Goal: Contribute content: Contribute content

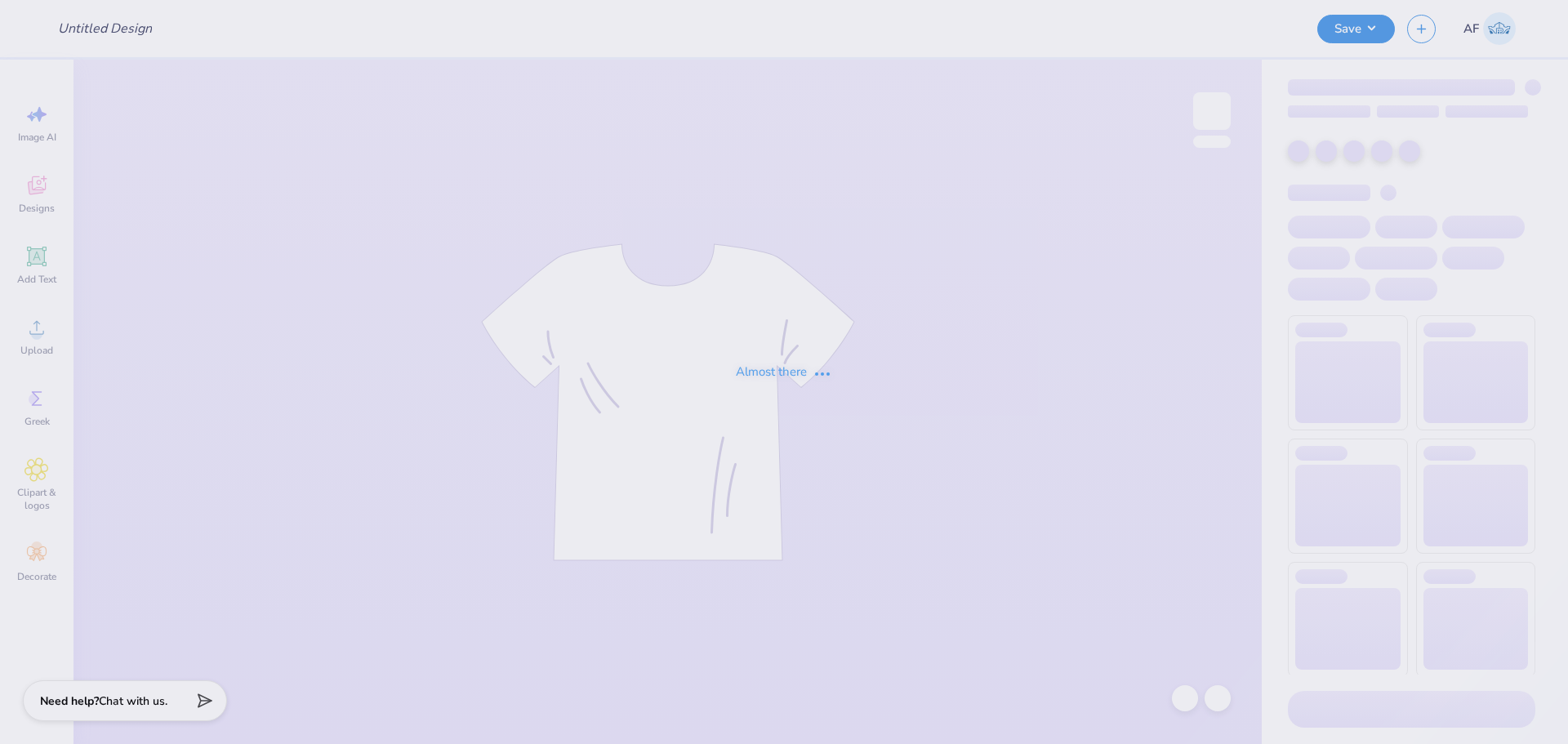
type input "senior sweatpants KAO"
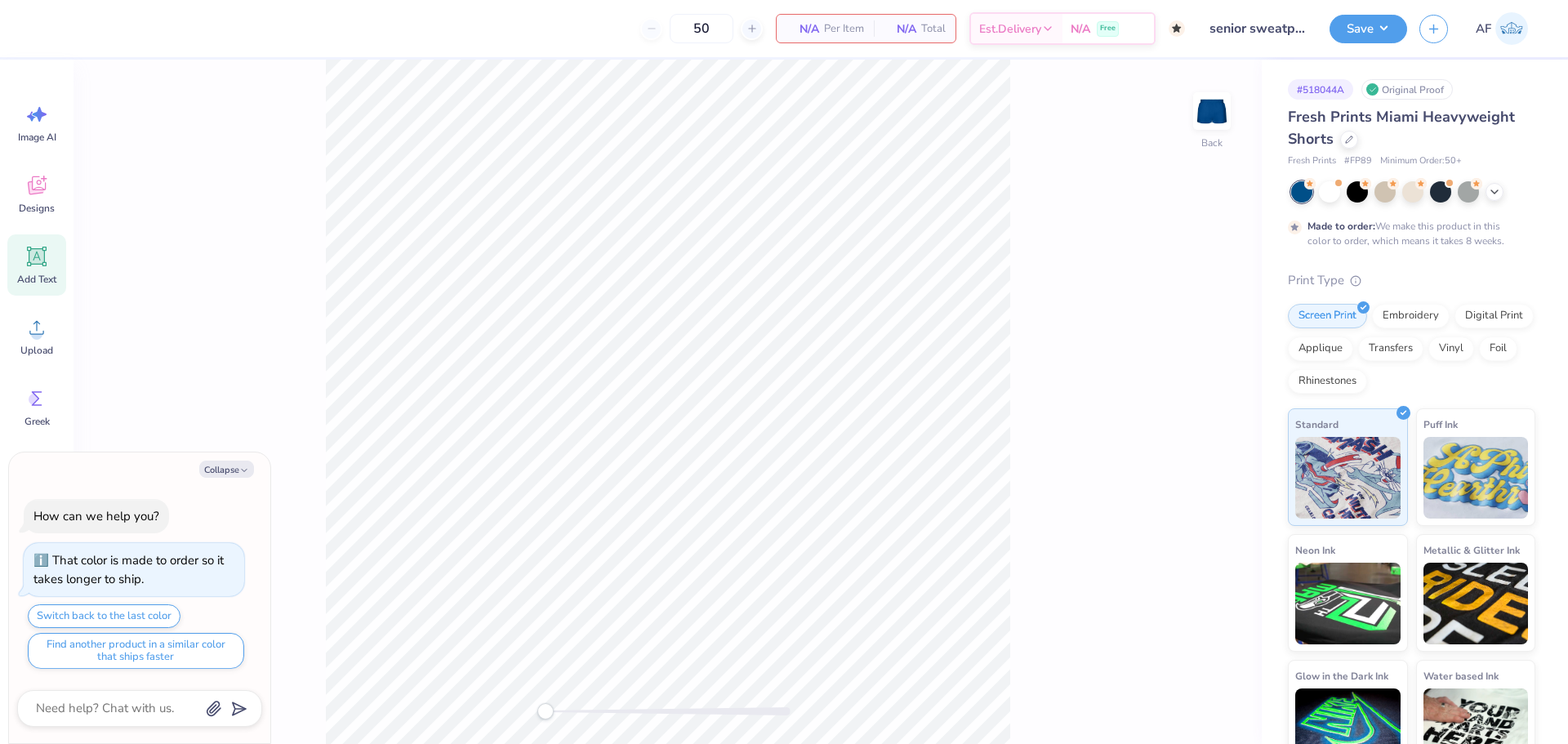
click at [34, 270] on div "Add Text" at bounding box center [37, 265] width 59 height 62
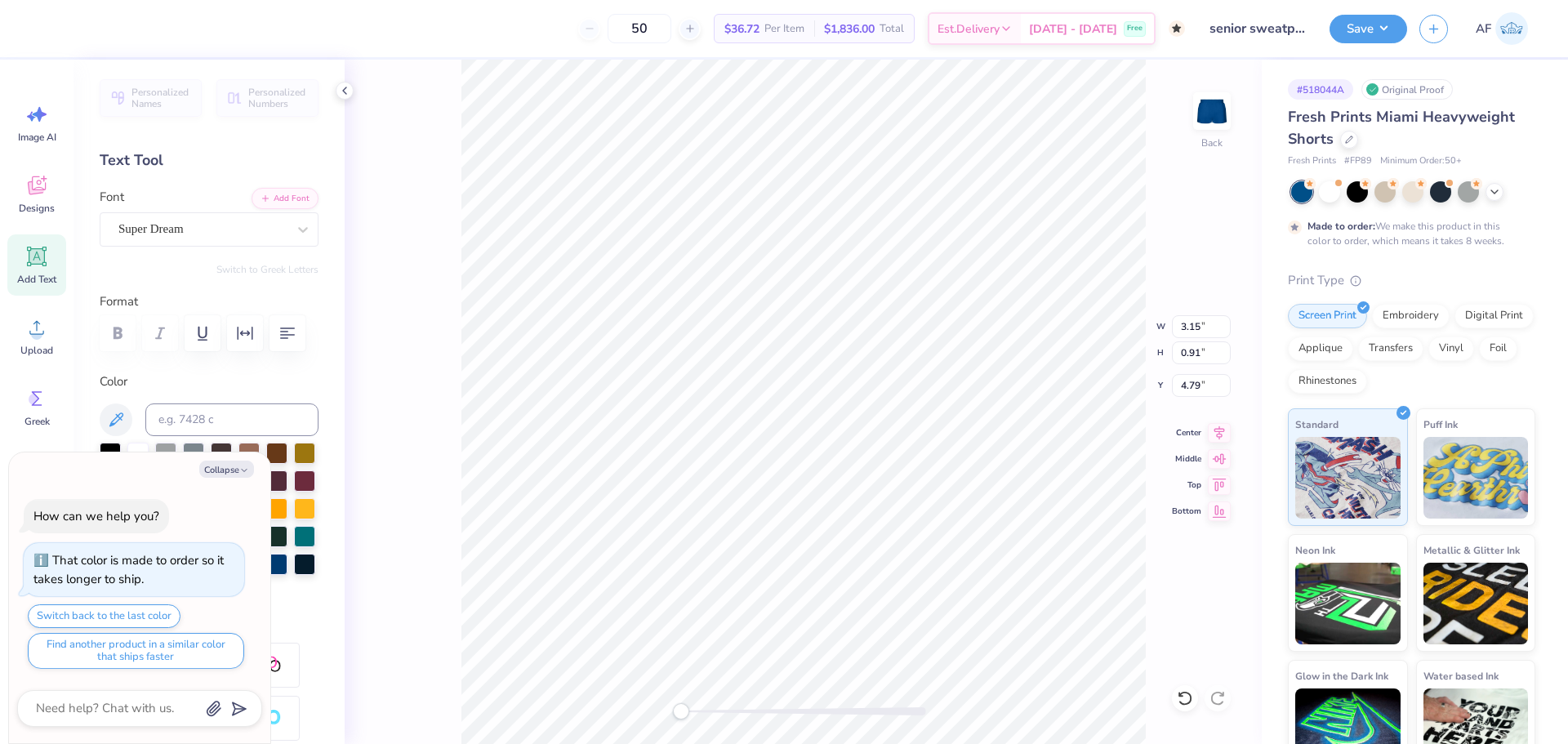
scroll to position [14, 2]
type textarea "x"
type textarea "K"
type textarea "x"
type textarea "KA"
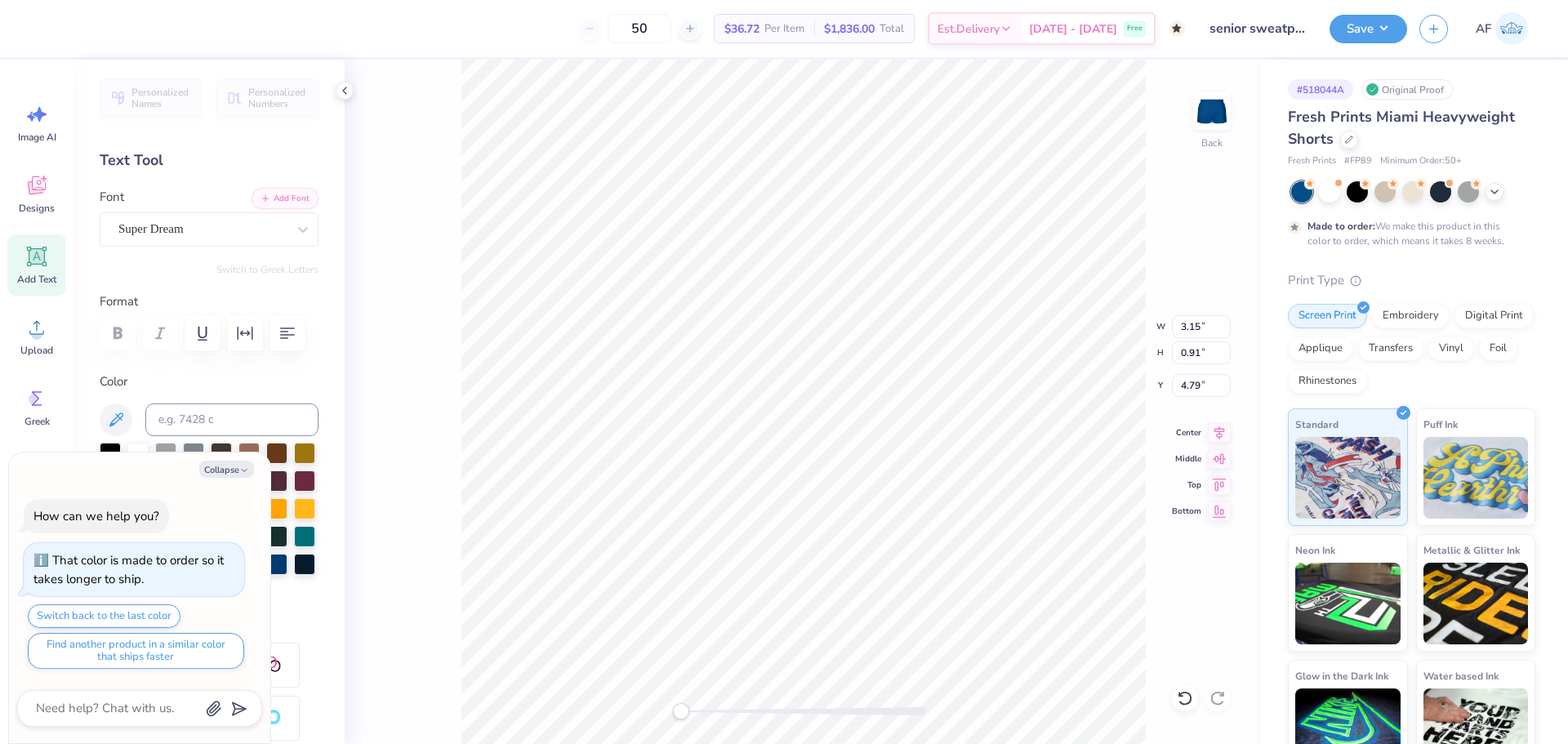
type textarea "x"
type textarea "KAO"
type textarea "x"
type textarea "KAOT"
type textarea "x"
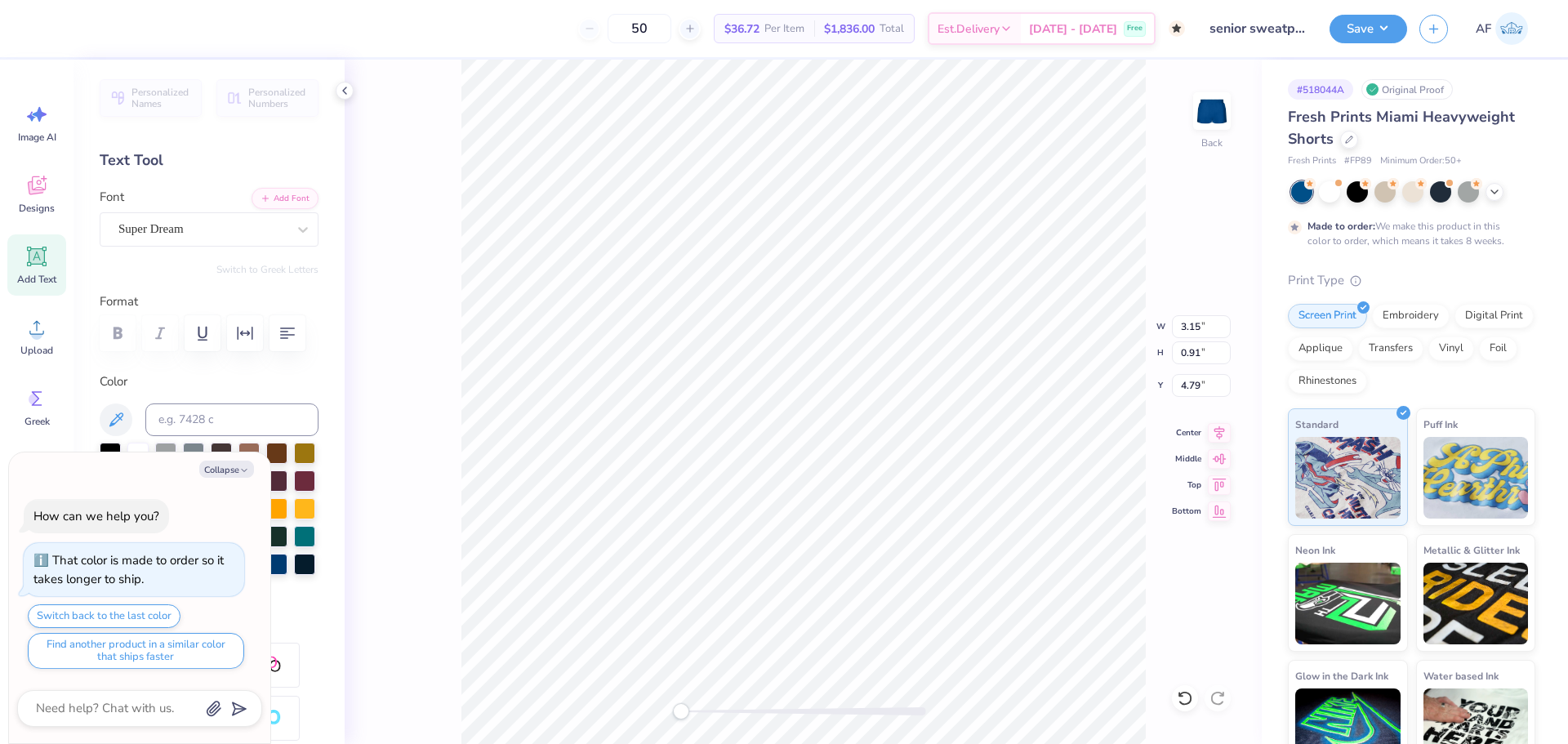
type textarea "KAOTI"
type textarea "x"
type textarea "KAOTIC"
type textarea "x"
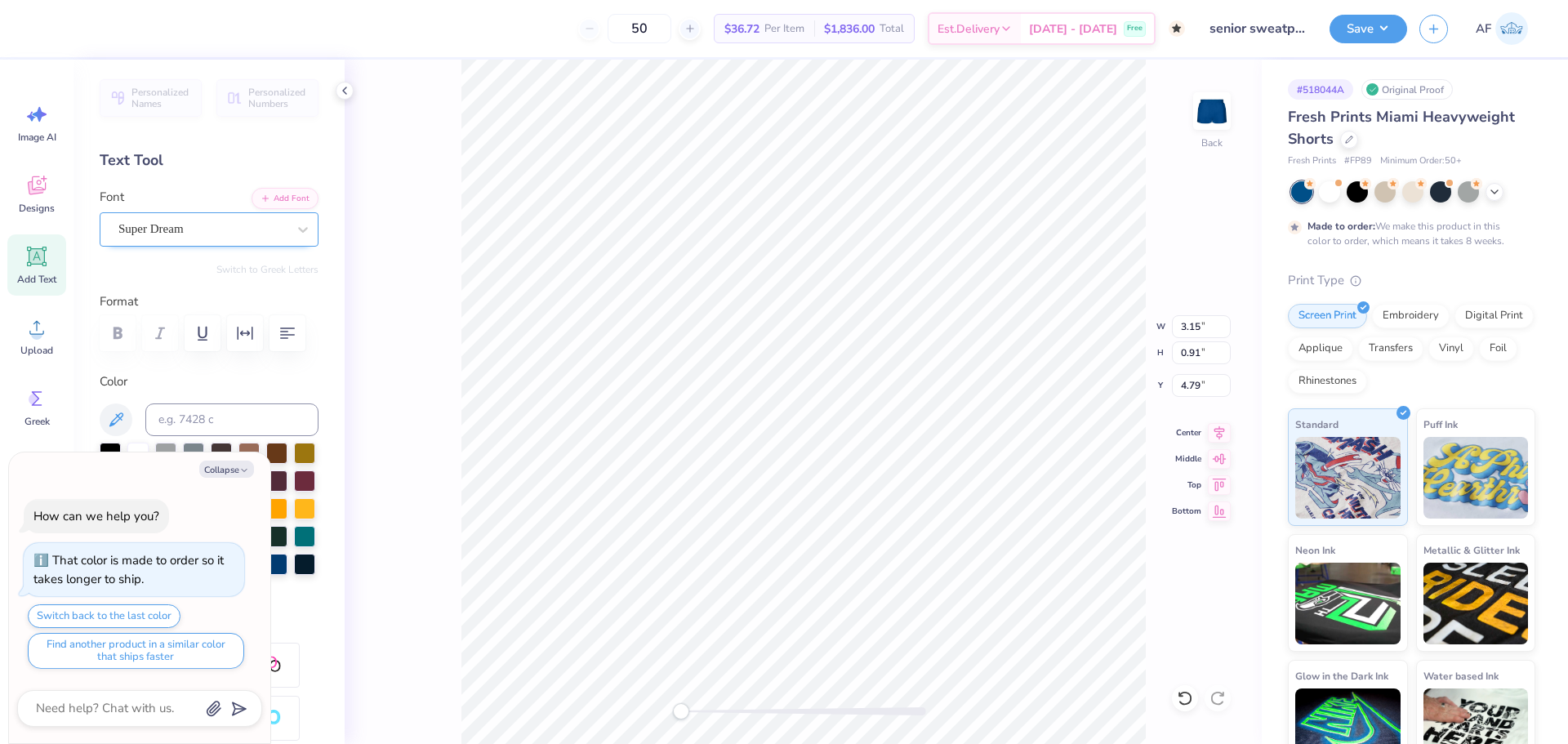
type textarea "KAOTIC"
click at [230, 228] on div "Super Dream" at bounding box center [203, 229] width 171 height 26
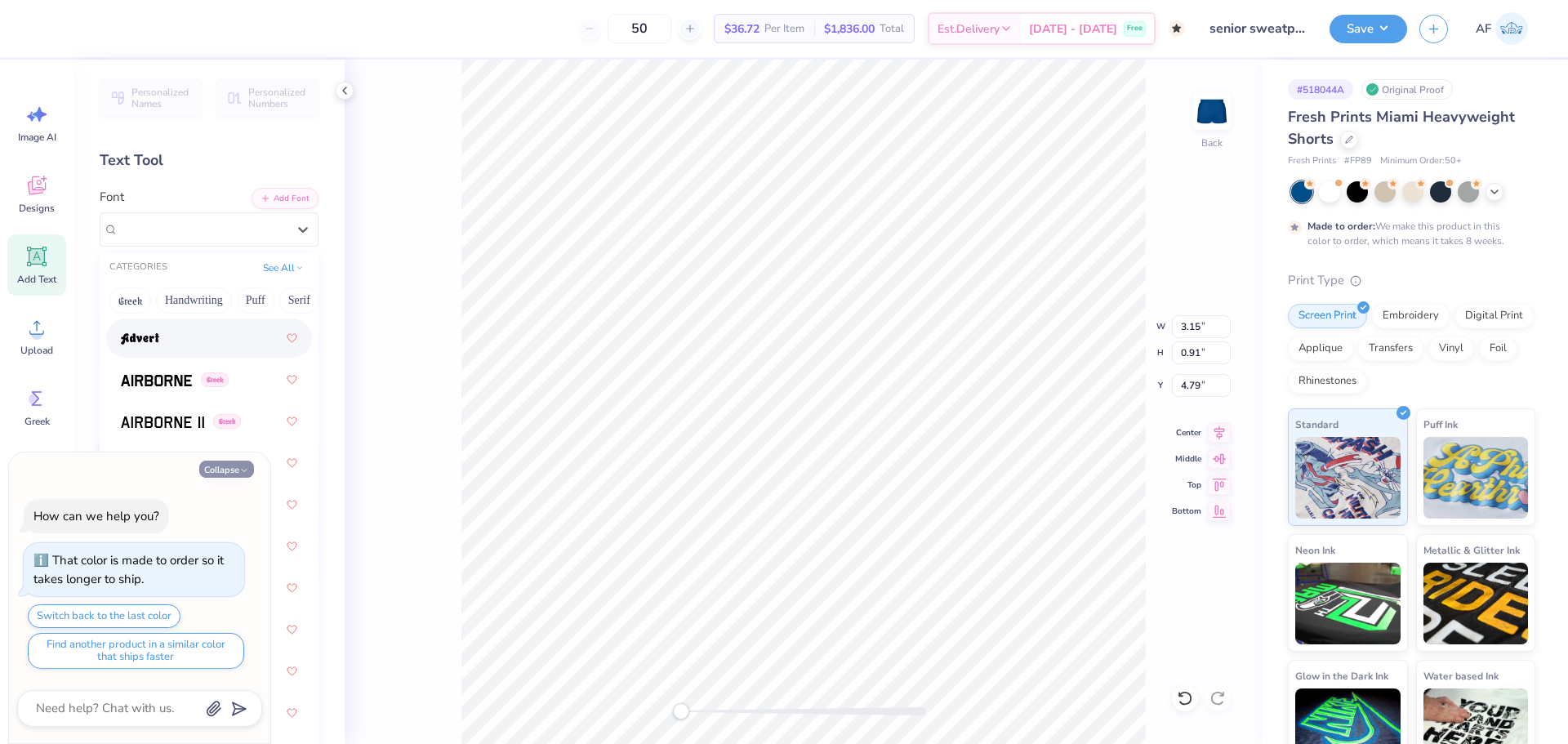
scroll to position [408, 0]
click at [226, 466] on button "Collapse" at bounding box center [227, 469] width 55 height 17
type textarea "x"
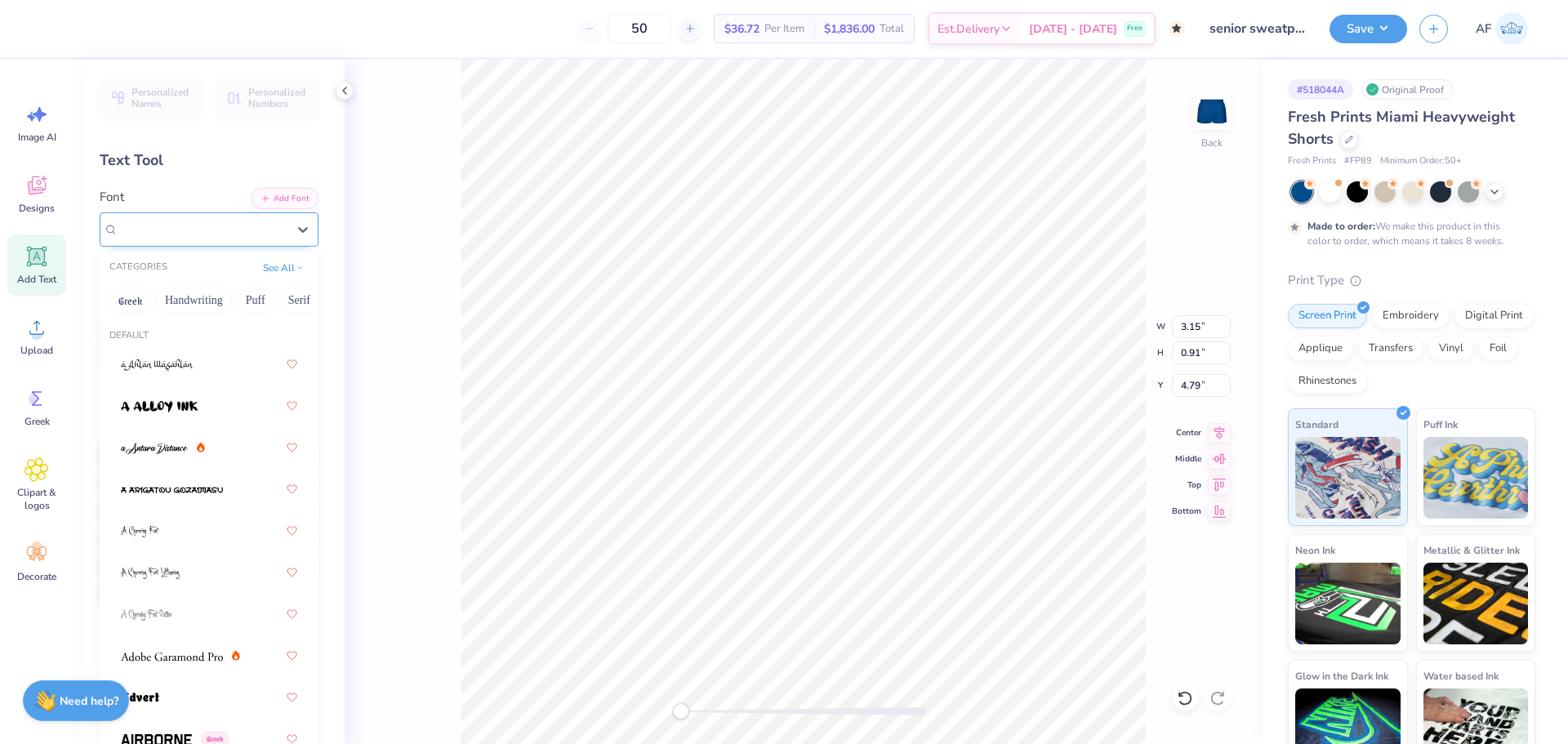
click at [257, 229] on div "Super Dream" at bounding box center [203, 229] width 171 height 26
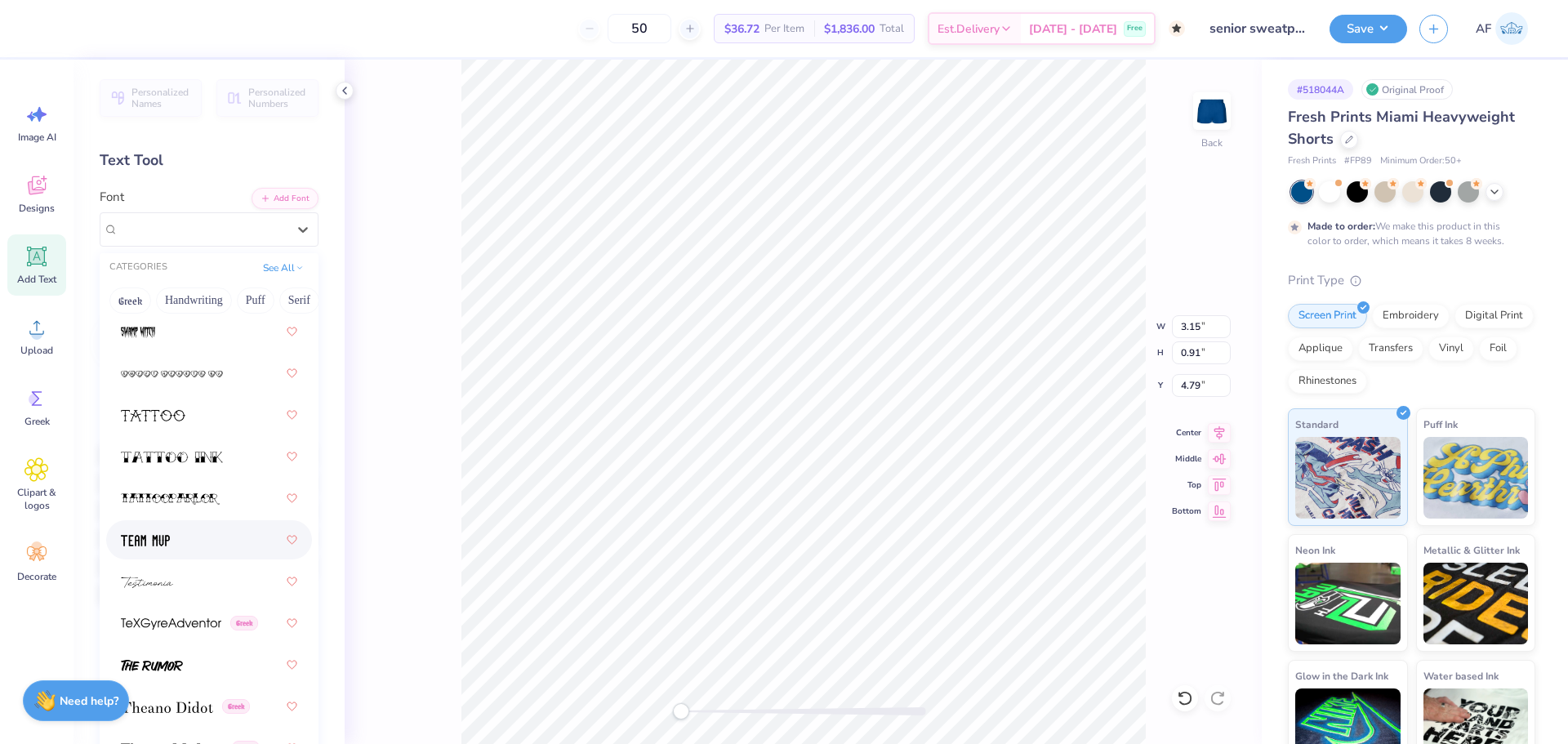
scroll to position [12495, 0]
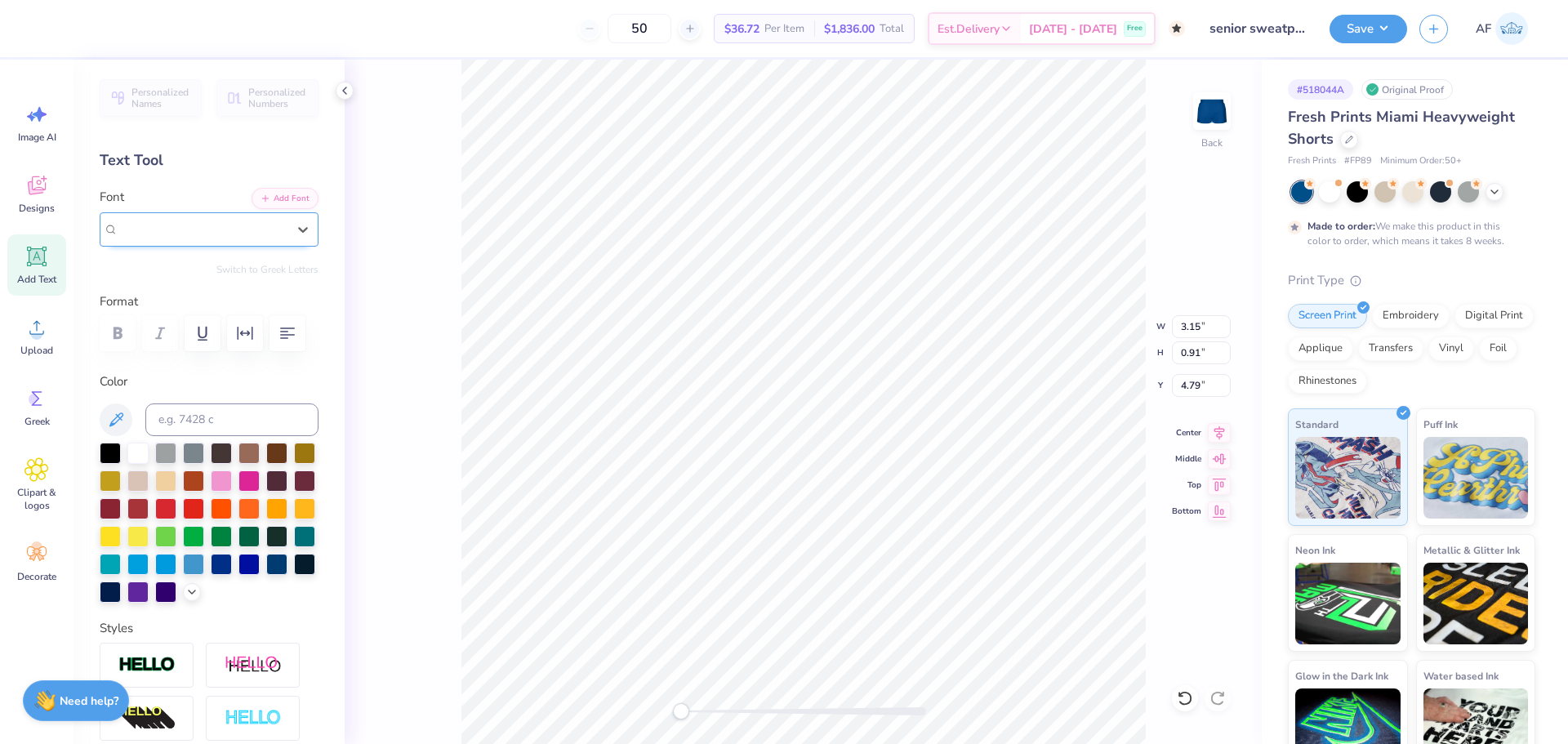
click at [184, 226] on span "Super Dream" at bounding box center [151, 229] width 65 height 19
click at [186, 366] on span "Varsity Team" at bounding box center [152, 364] width 64 height 17
type input "var"
click at [239, 519] on div at bounding box center [249, 508] width 21 height 21
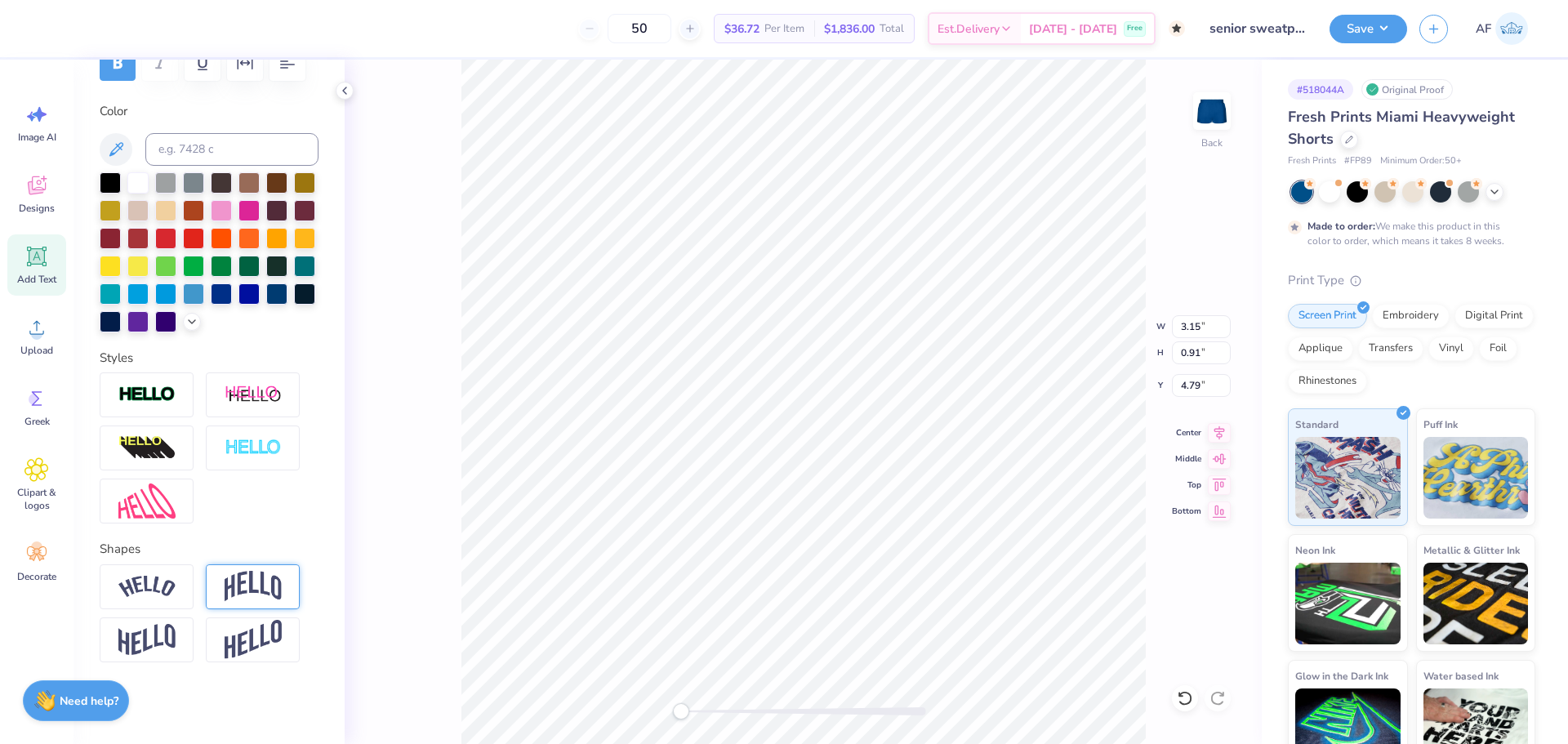
scroll to position [298, 0]
click at [180, 588] on div at bounding box center [146, 587] width 94 height 45
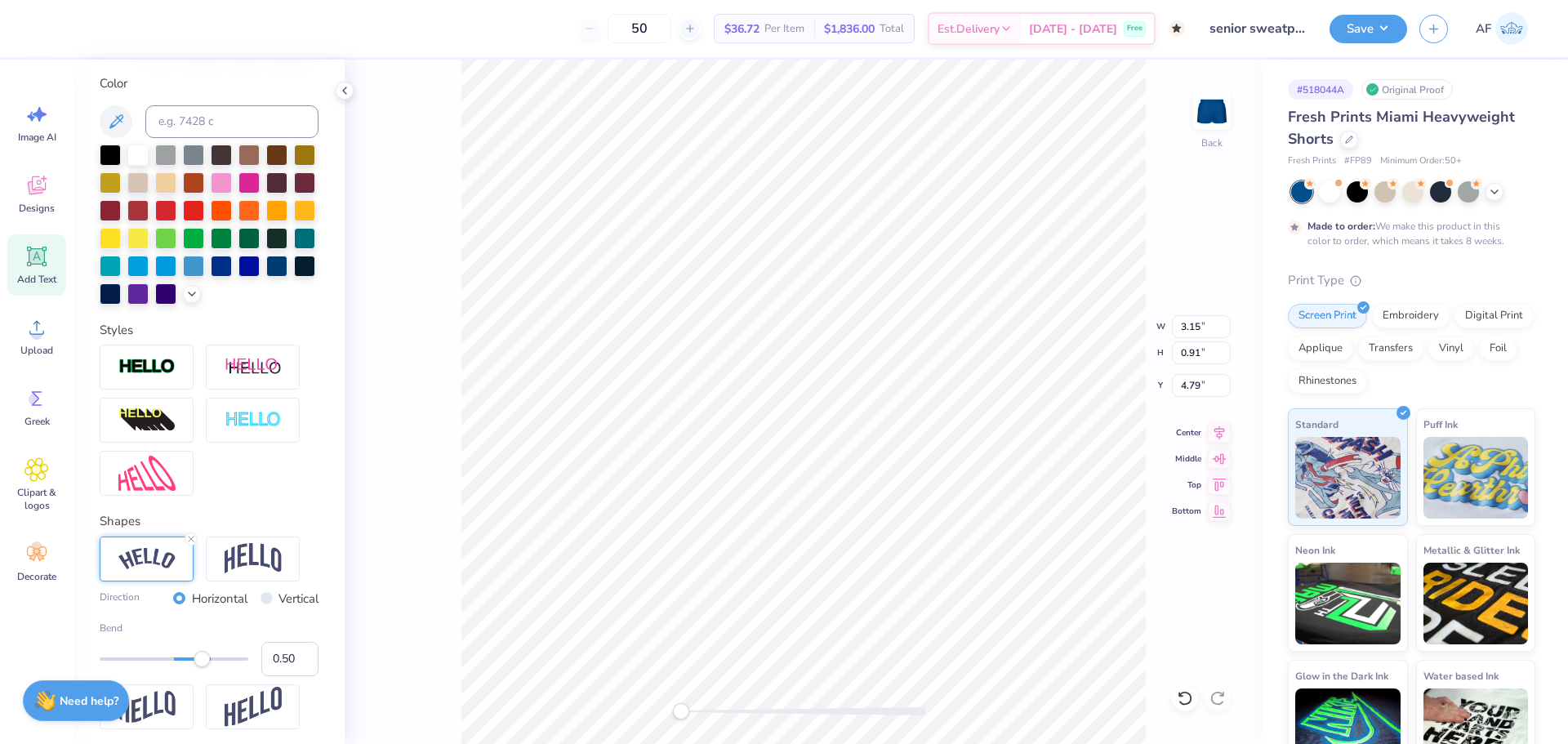
type input "5.38"
type input "1.52"
click at [1060, 438] on li "Duplicate" at bounding box center [1059, 437] width 128 height 32
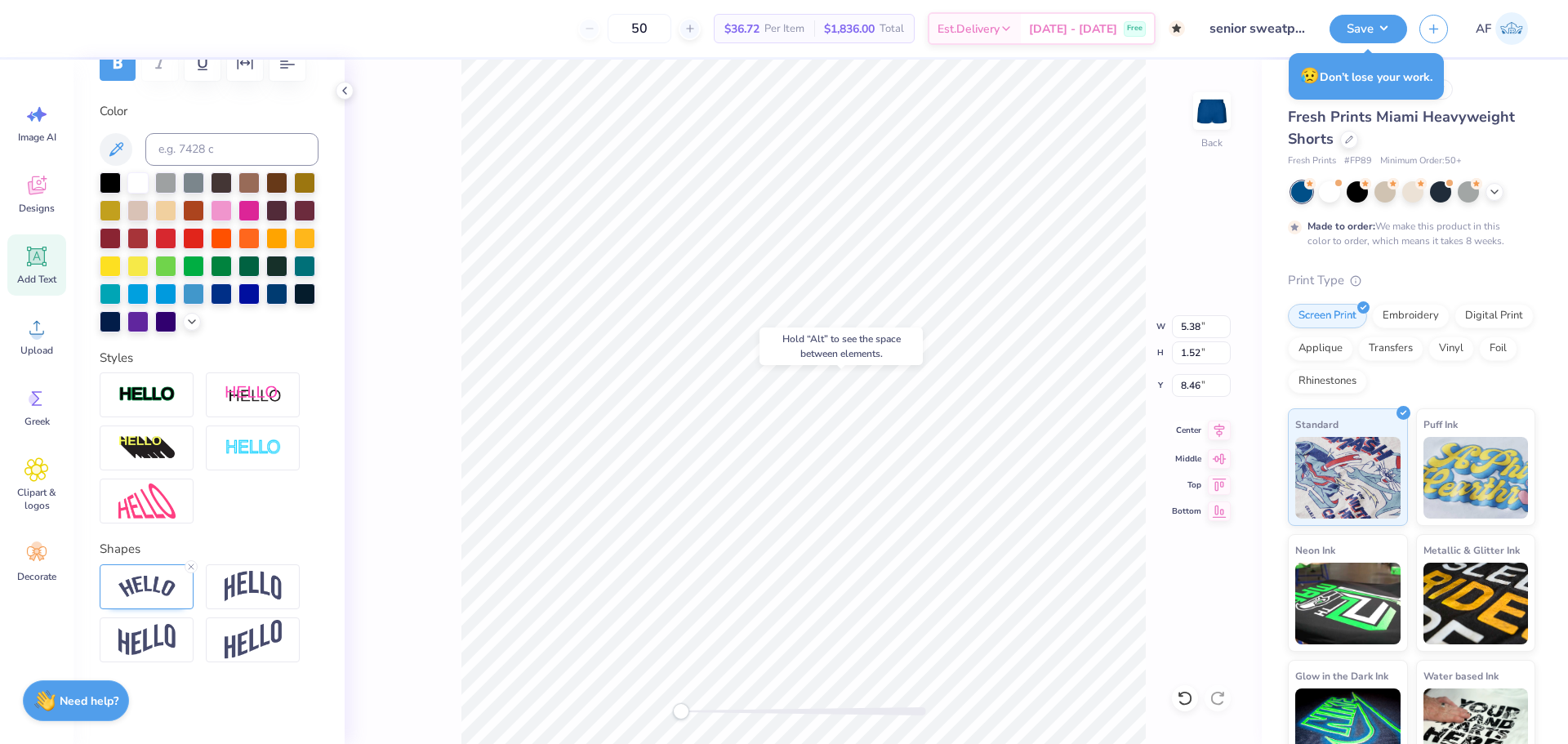
click at [1219, 434] on icon at bounding box center [1220, 429] width 10 height 14
type input "8.17"
click at [1215, 434] on icon at bounding box center [1219, 432] width 23 height 20
click at [172, 400] on img at bounding box center [146, 395] width 57 height 19
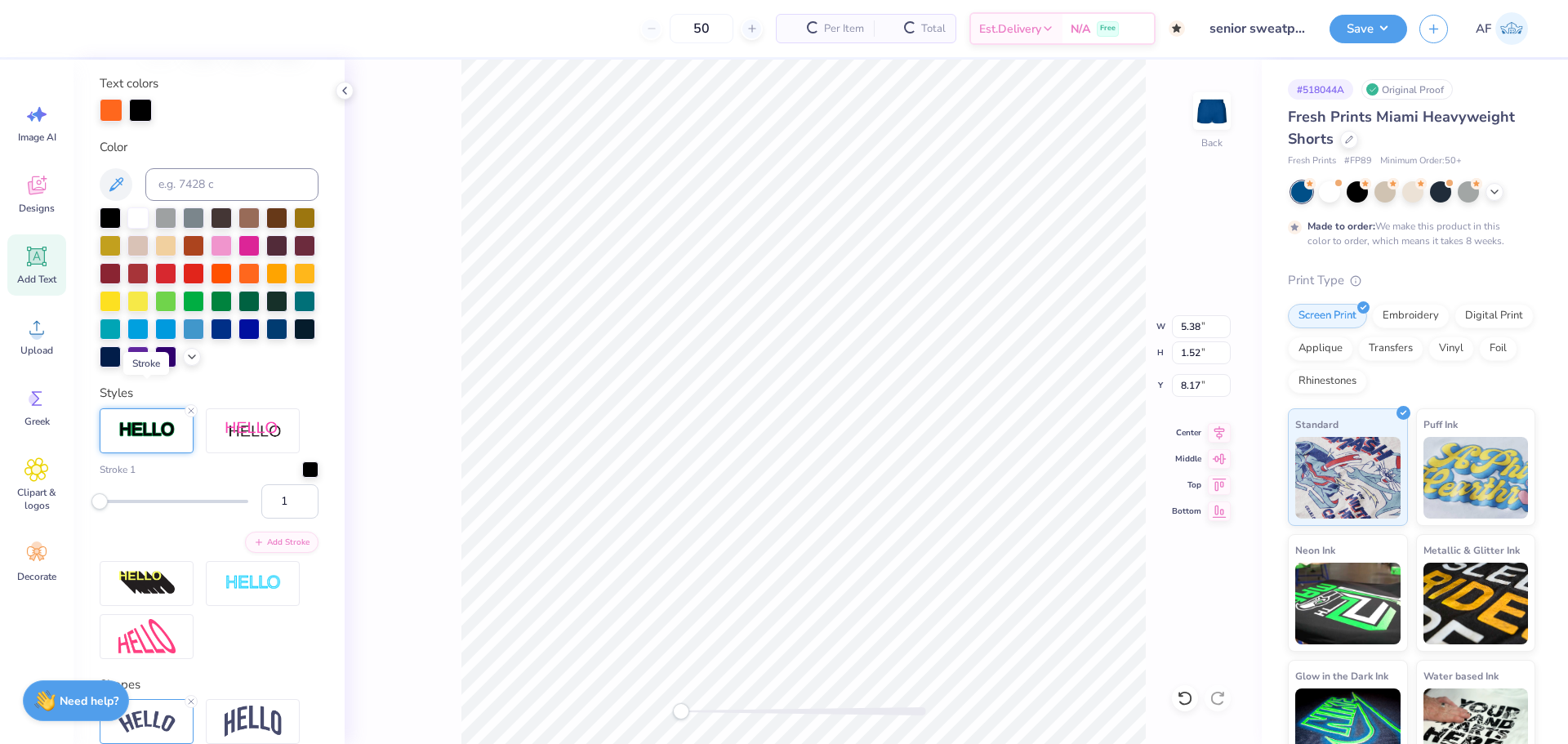
scroll to position [362, 0]
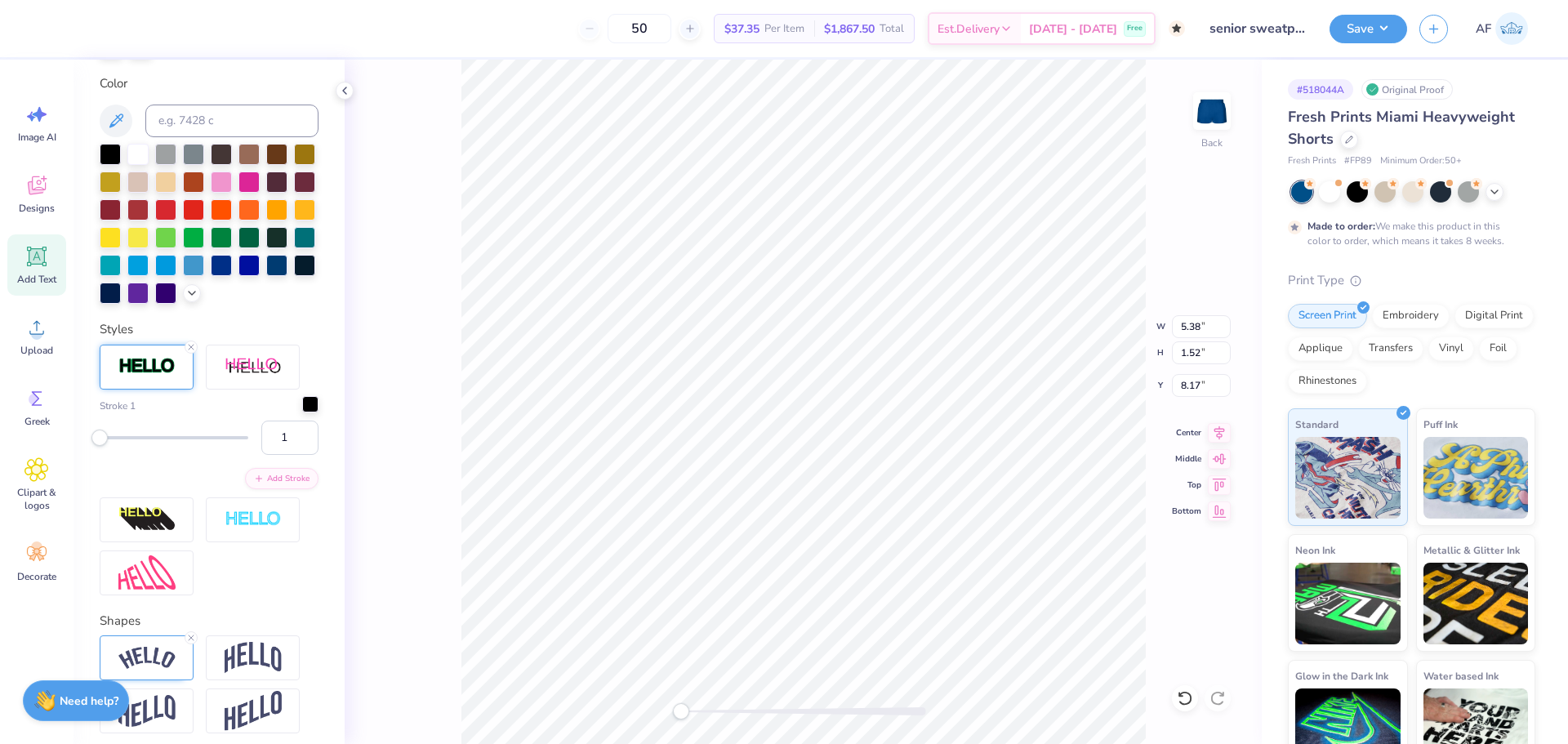
click at [302, 412] on div at bounding box center [310, 404] width 16 height 16
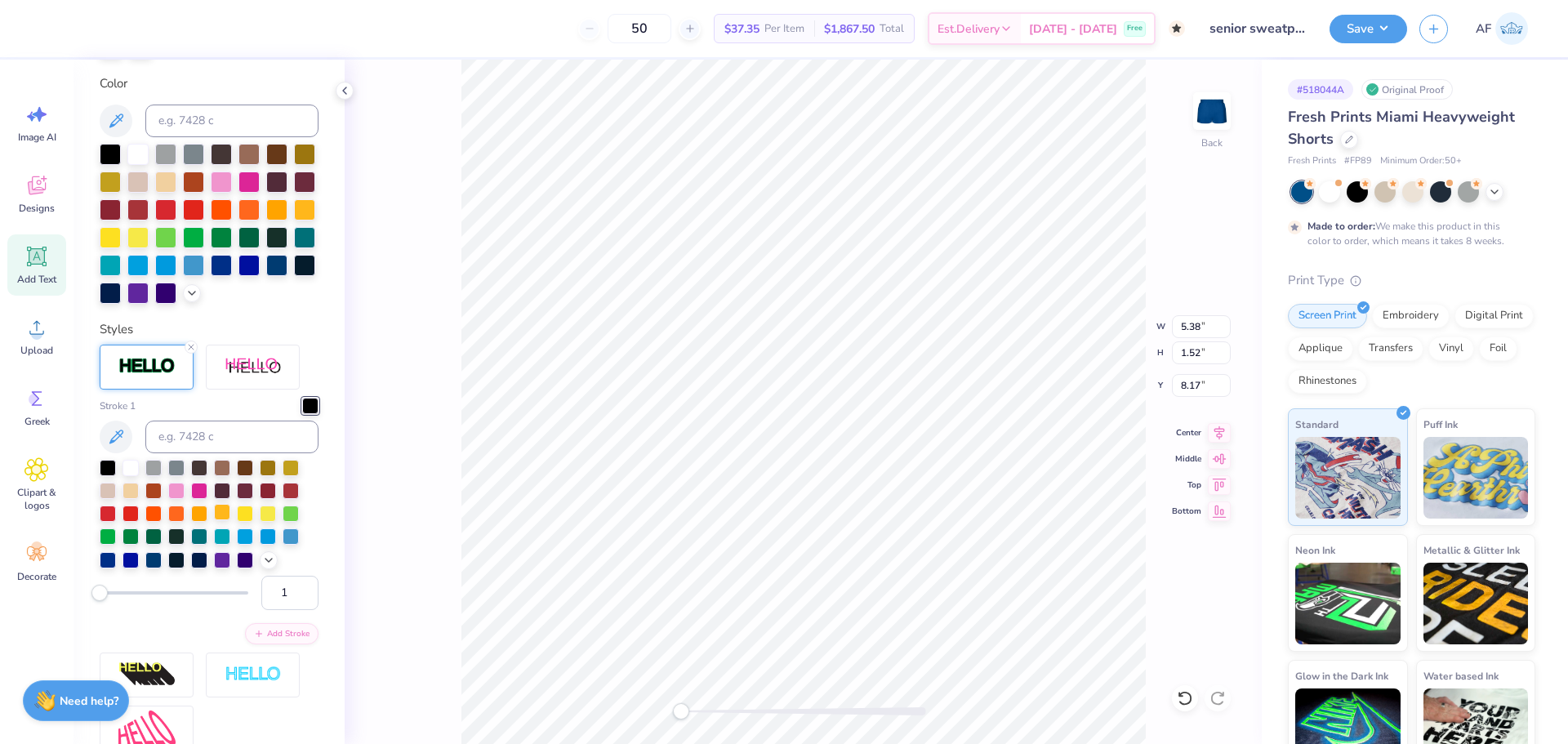
click at [222, 520] on div at bounding box center [222, 511] width 16 height 16
click at [293, 610] on input "2" at bounding box center [289, 593] width 57 height 34
click at [293, 610] on input "3" at bounding box center [289, 593] width 57 height 34
click at [293, 610] on input "4" at bounding box center [289, 593] width 57 height 34
click at [293, 610] on input "5" at bounding box center [289, 593] width 57 height 34
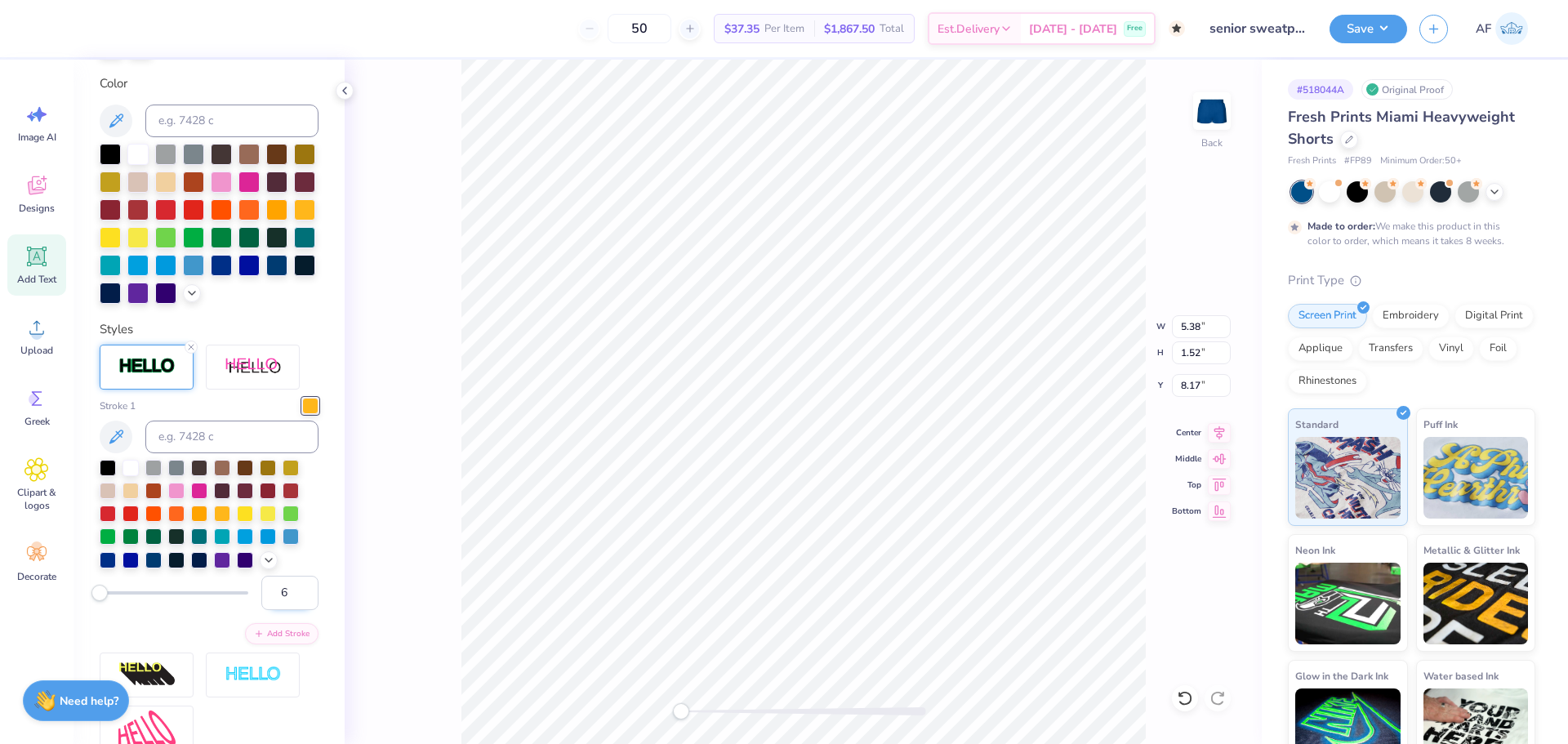
click at [293, 610] on input "6" at bounding box center [289, 593] width 57 height 34
type input "7"
click at [293, 610] on input "7" at bounding box center [289, 593] width 57 height 34
click at [293, 610] on input "6" at bounding box center [289, 593] width 57 height 34
type input "5"
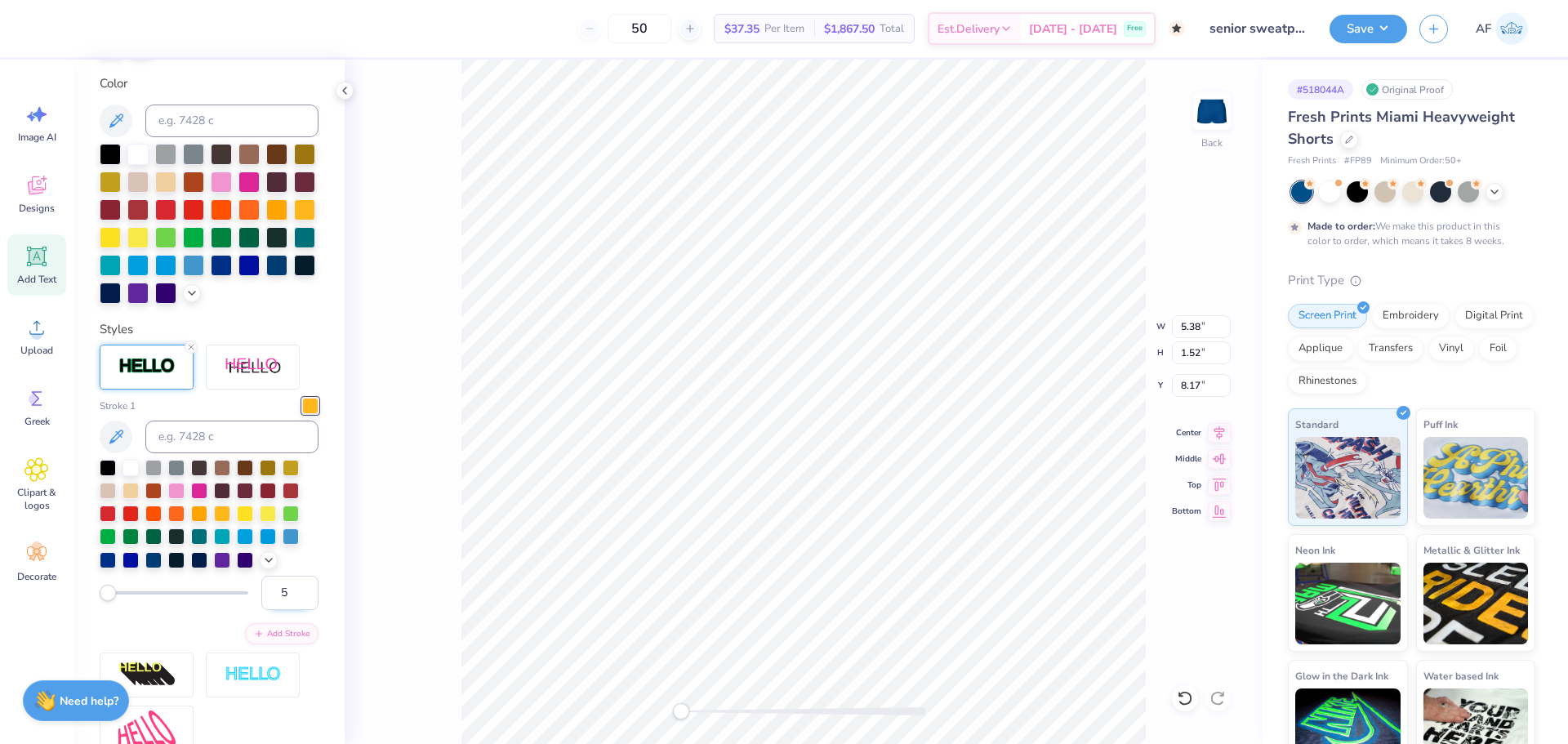
click at [293, 610] on input "5" at bounding box center [289, 593] width 57 height 34
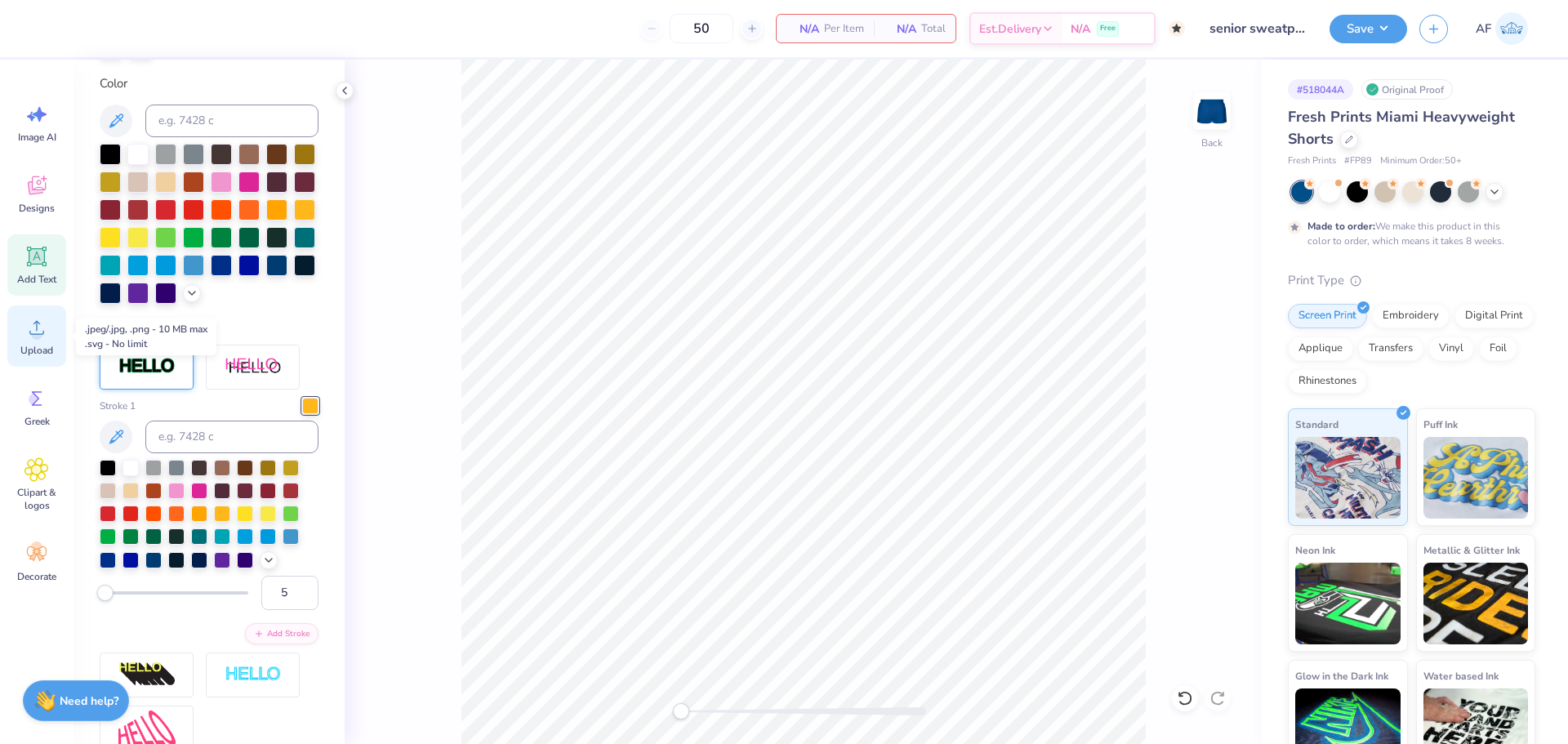
click at [33, 339] on icon at bounding box center [37, 327] width 25 height 25
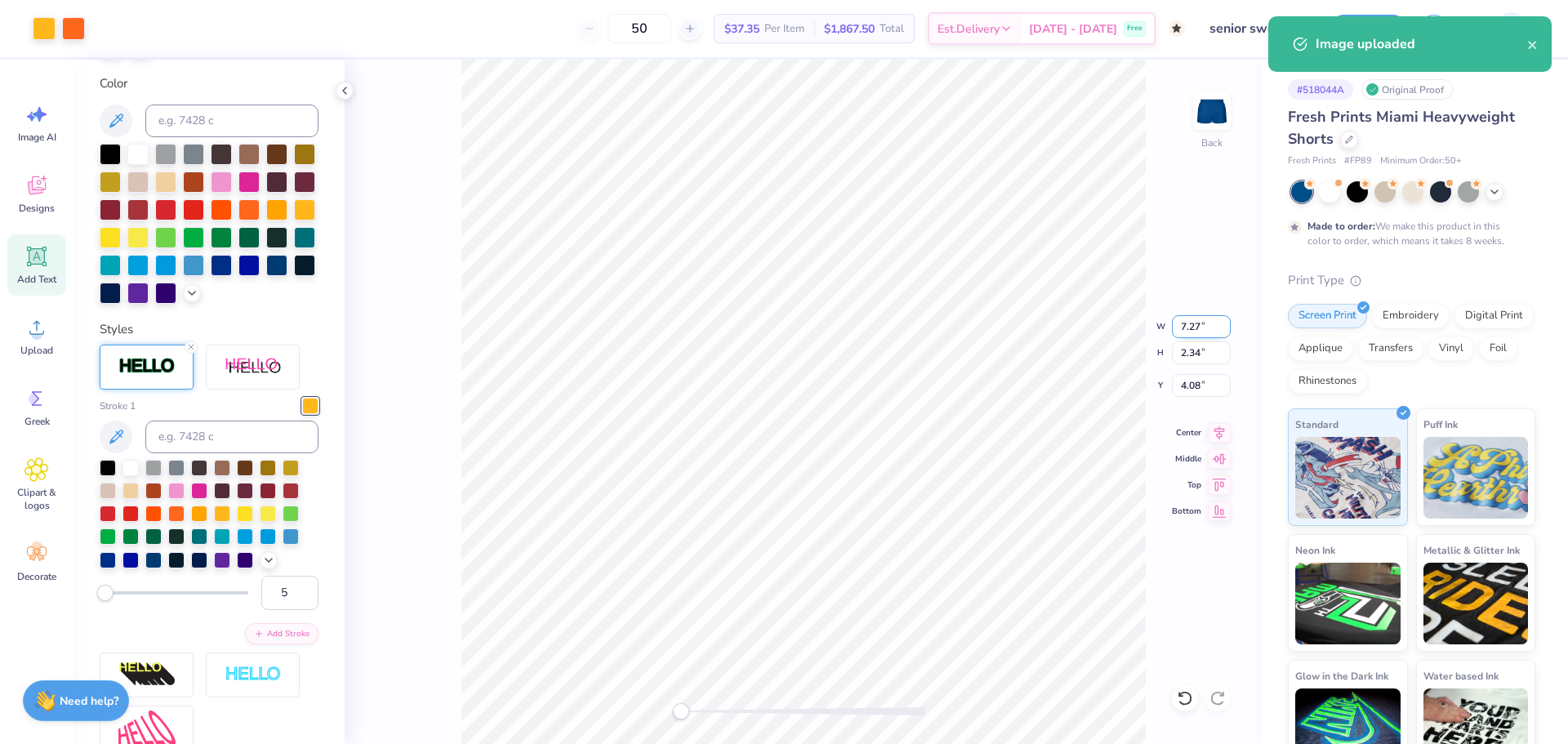
click at [1190, 325] on input "7.27" at bounding box center [1201, 326] width 59 height 23
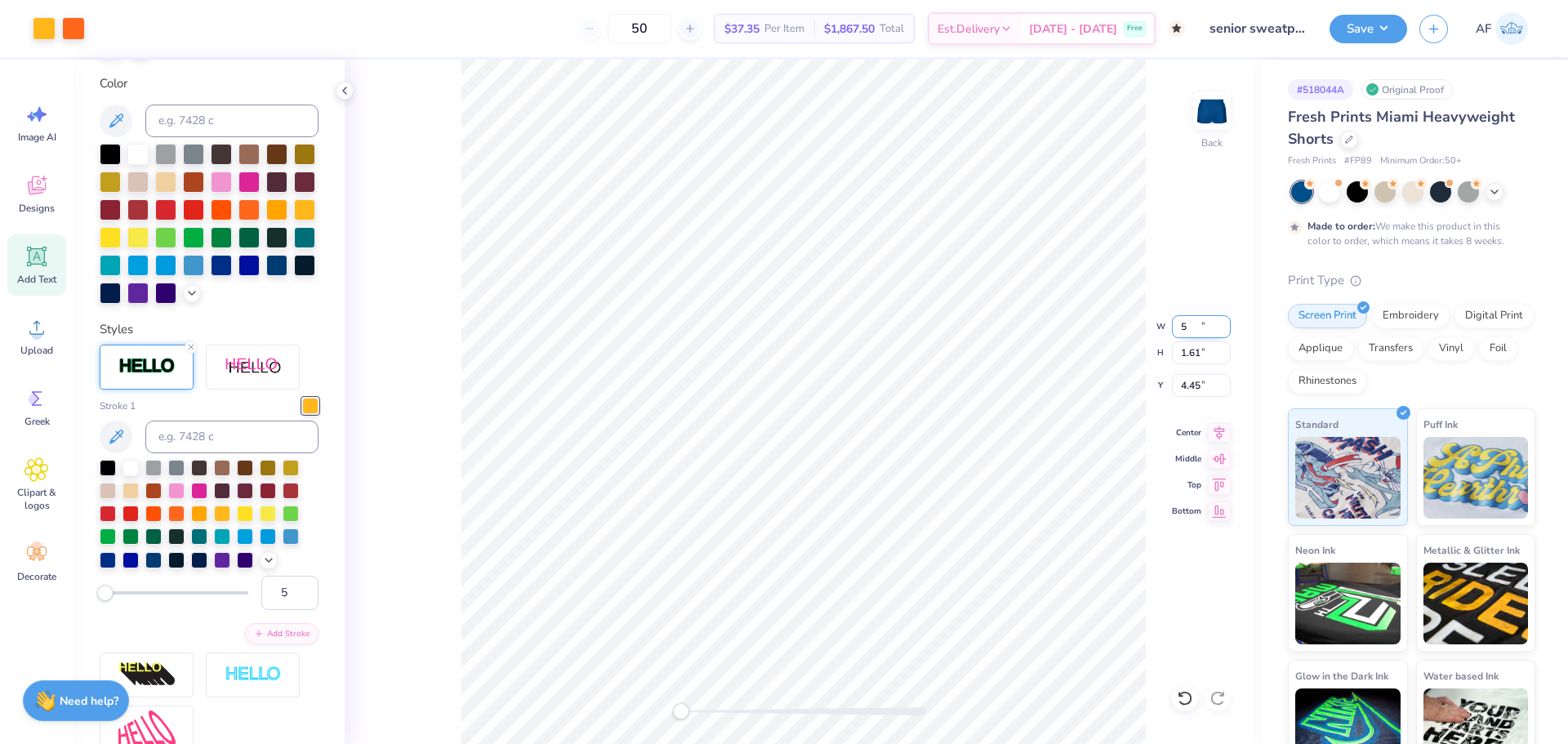
type input "5.00"
type input "1.61"
type input "4.45"
click at [1190, 325] on input "5.00" at bounding box center [1201, 326] width 59 height 23
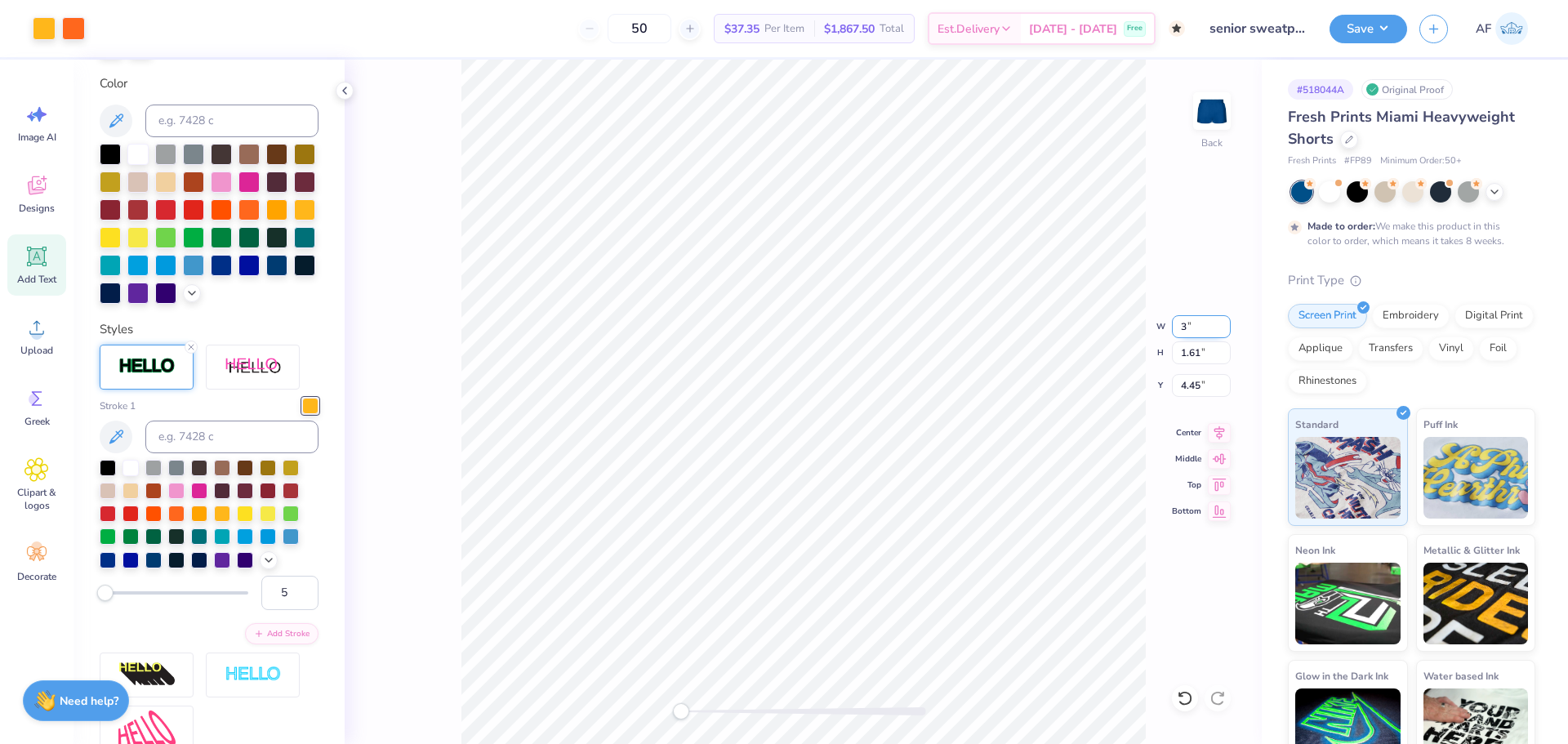
type input "3.00"
type input "0.97"
type input "4.77"
click at [1190, 325] on input "3.00" at bounding box center [1201, 326] width 59 height 23
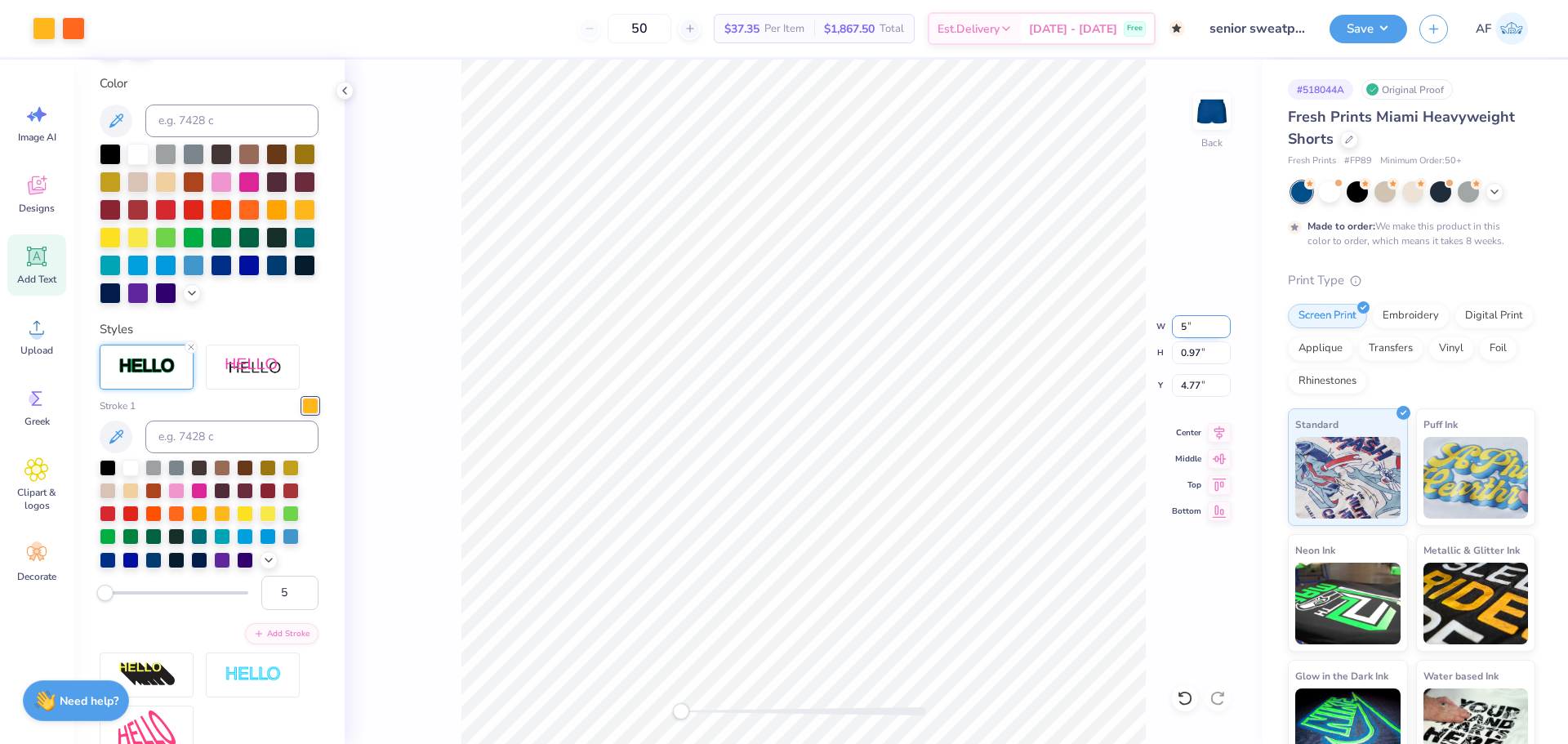
type input "5.00"
type input "1.61"
type input "4.45"
click at [1222, 437] on icon at bounding box center [1219, 430] width 23 height 20
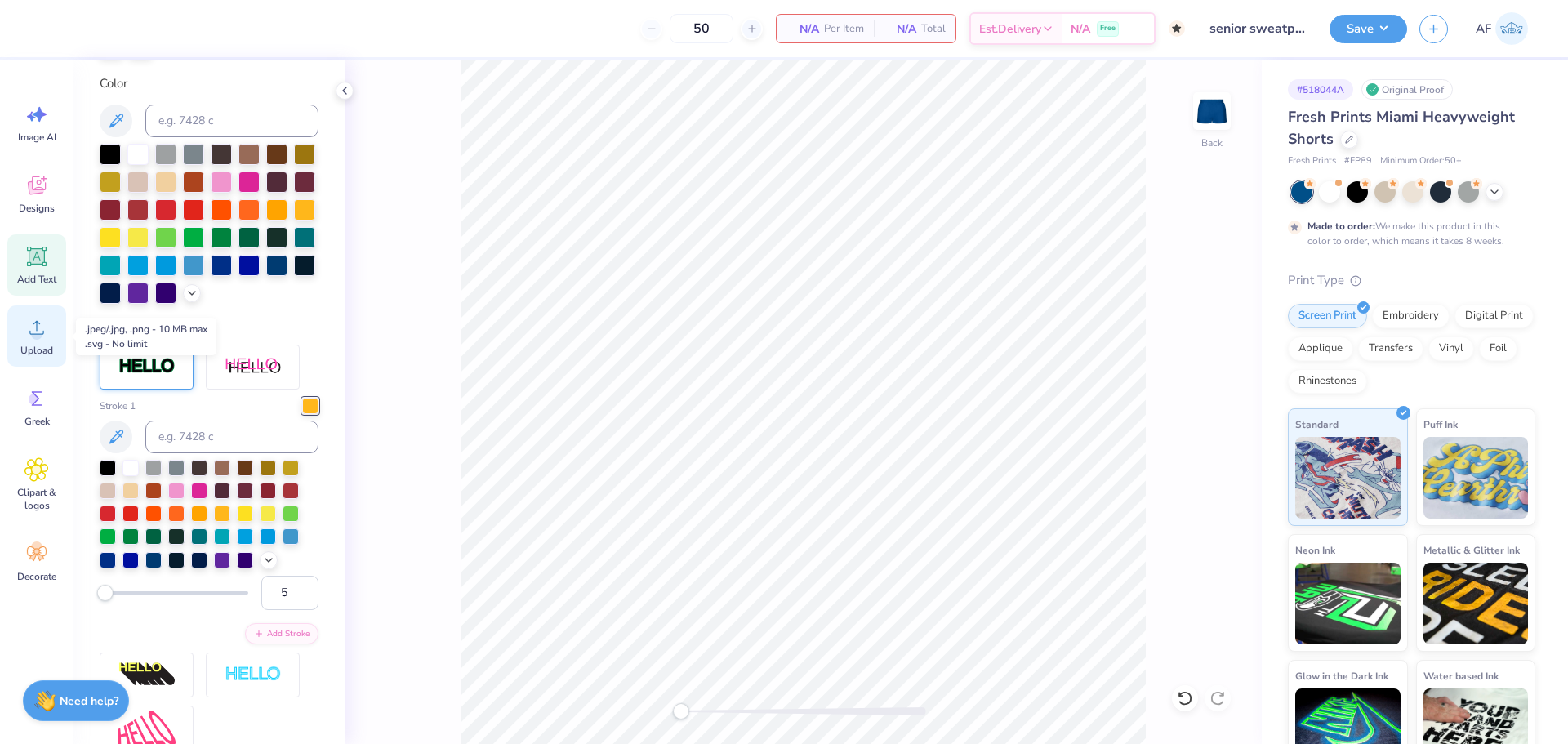
click at [33, 331] on circle at bounding box center [36, 334] width 11 height 11
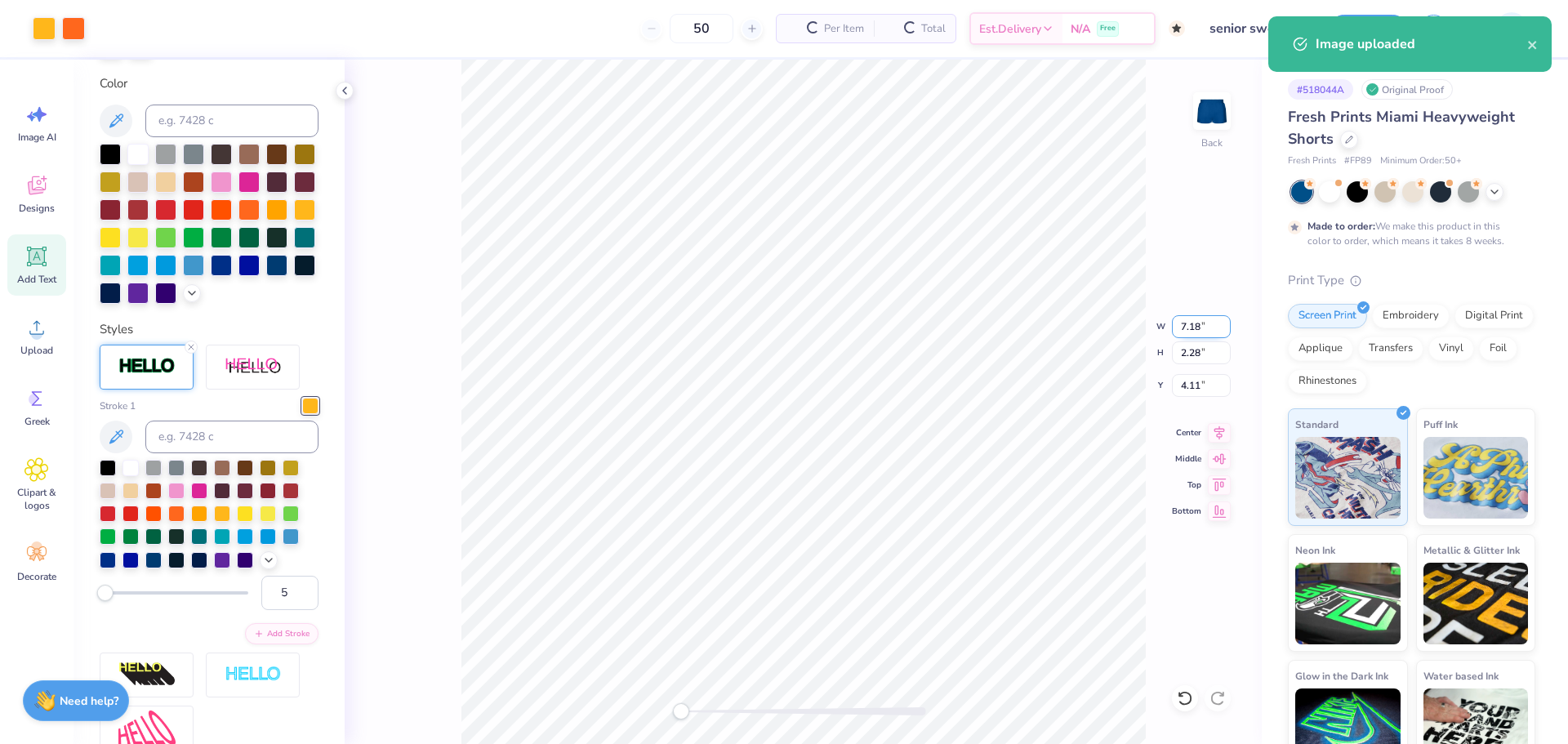
click at [1180, 333] on input "7.18" at bounding box center [1201, 326] width 59 height 23
type input "4.00"
type input "1.27"
type input "4.62"
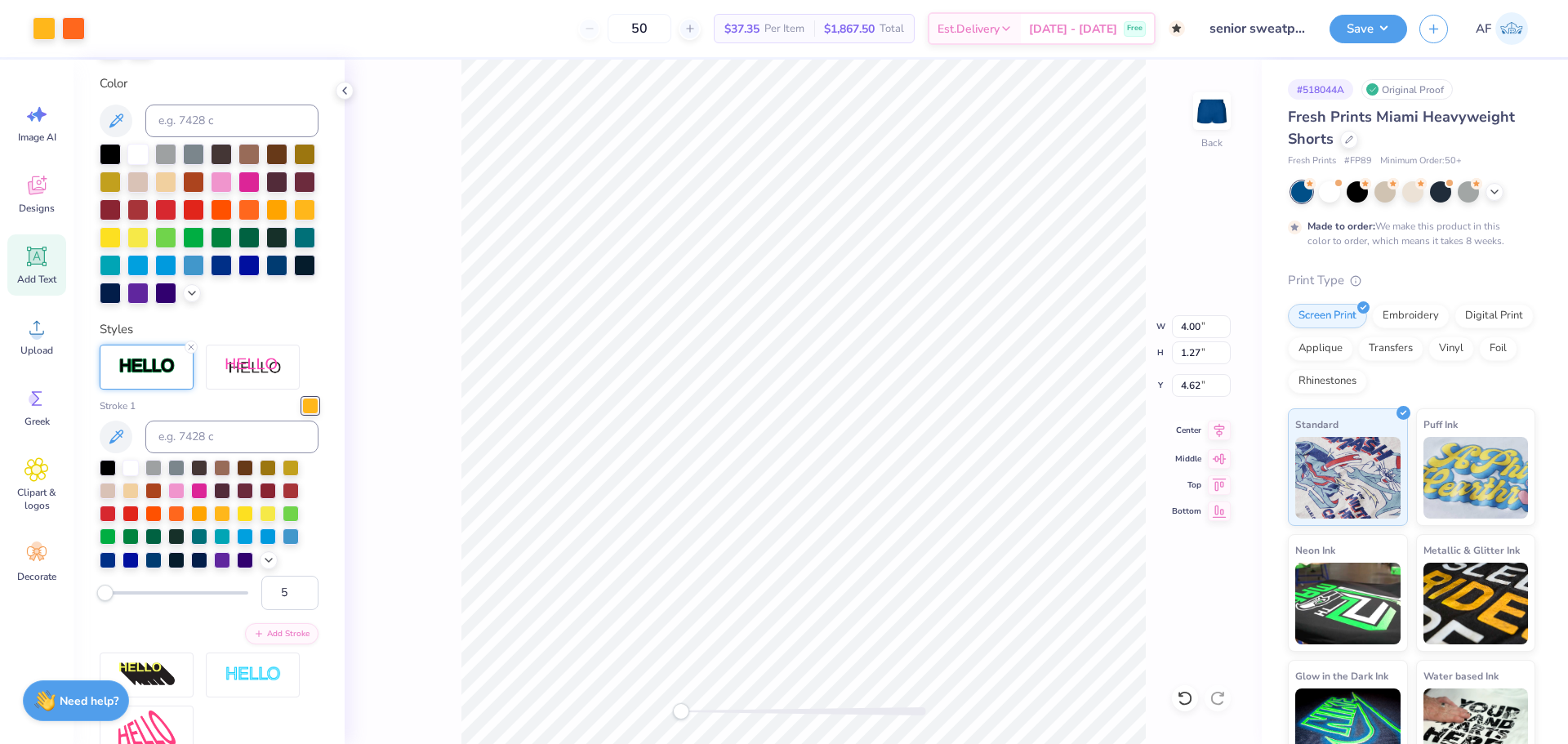
click at [1216, 437] on icon at bounding box center [1219, 430] width 23 height 20
type input "8.10"
click at [1150, 658] on div "Back" at bounding box center [803, 402] width 917 height 684
click at [1186, 328] on input "4.00" at bounding box center [1201, 326] width 59 height 23
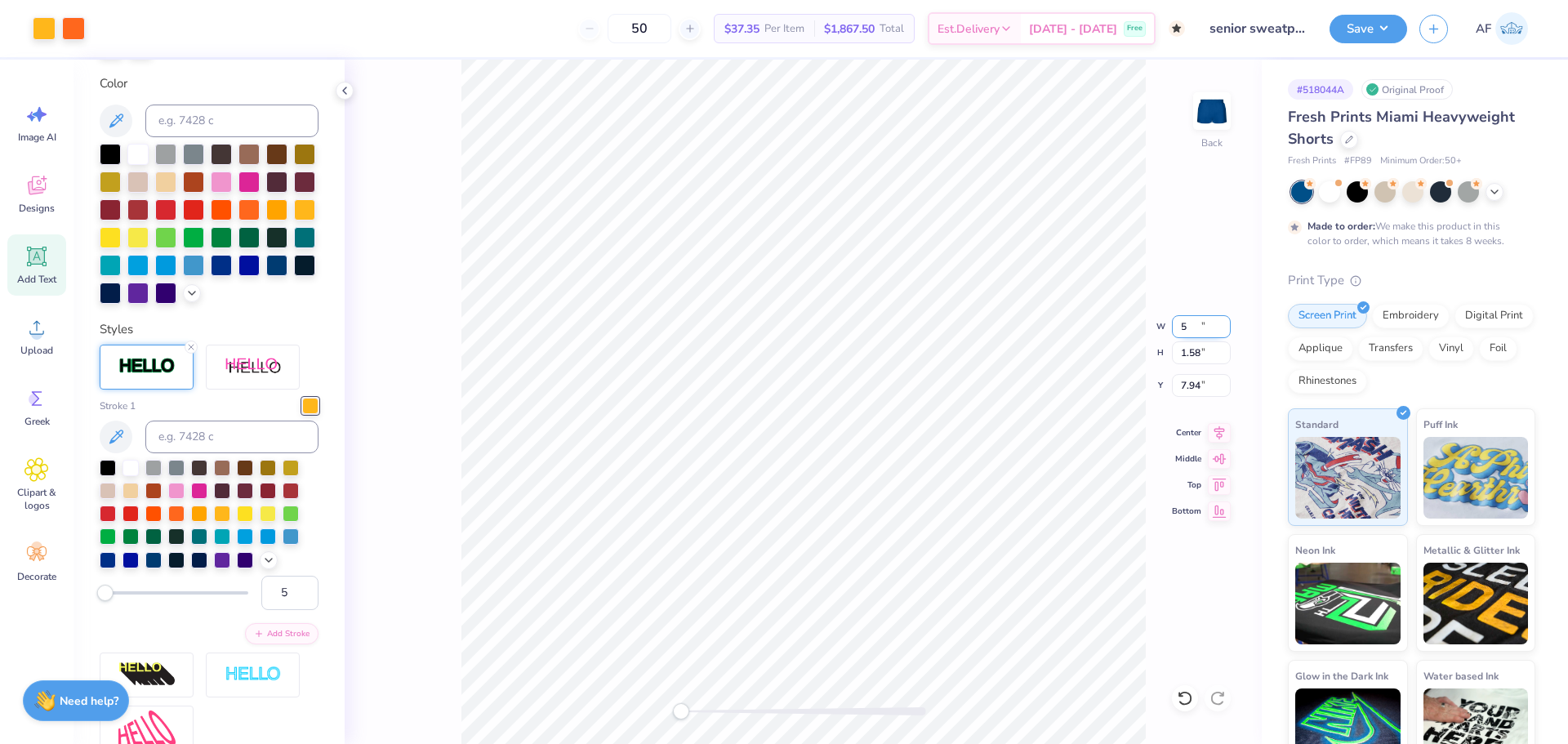
type input "5.00"
type input "1.58"
type input "7.94"
click at [1184, 387] on input "7.94" at bounding box center [1201, 385] width 59 height 23
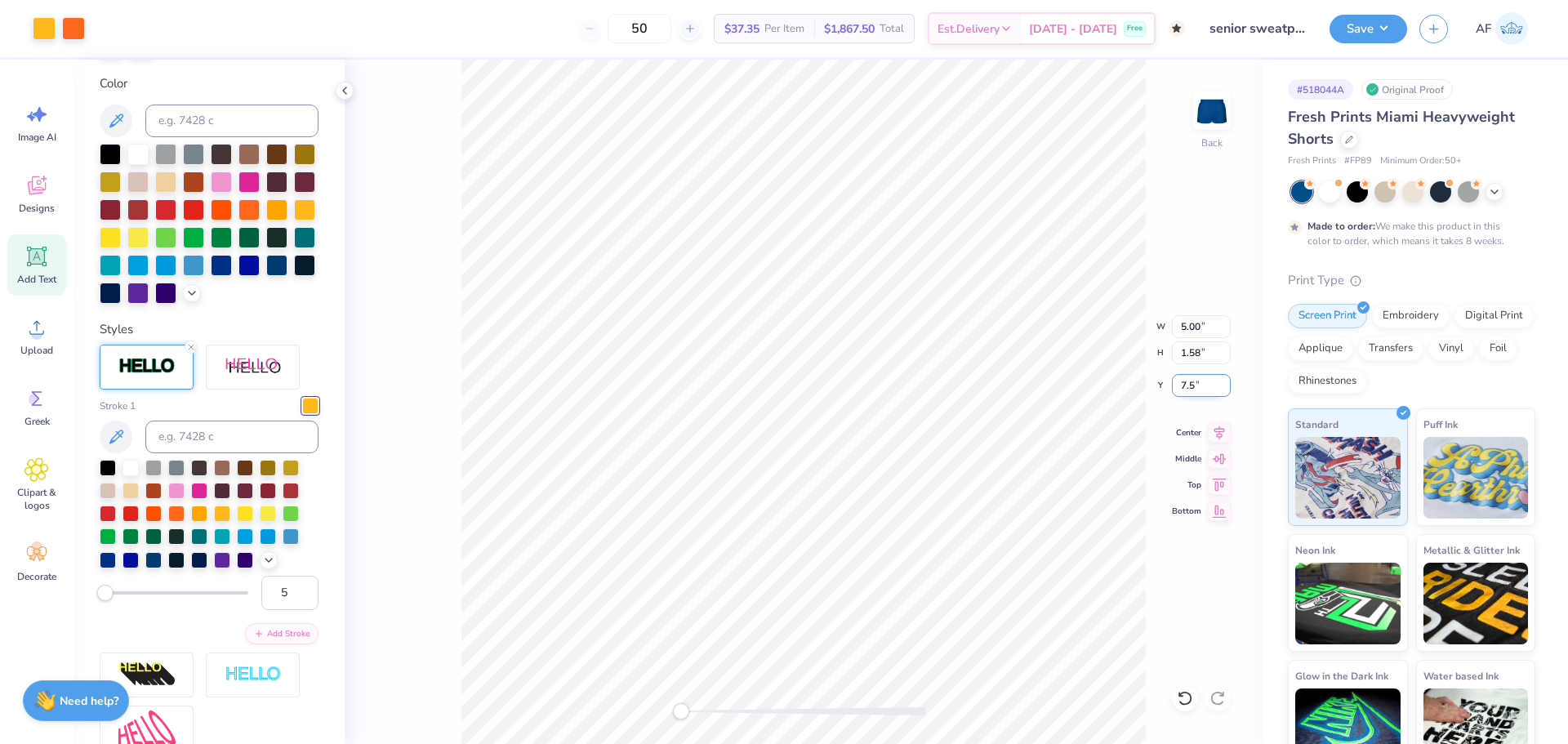
type input "7.5"
click at [1216, 427] on icon at bounding box center [1219, 430] width 23 height 20
click at [1185, 393] on input "7.66" at bounding box center [1201, 385] width 59 height 23
type input "7.75"
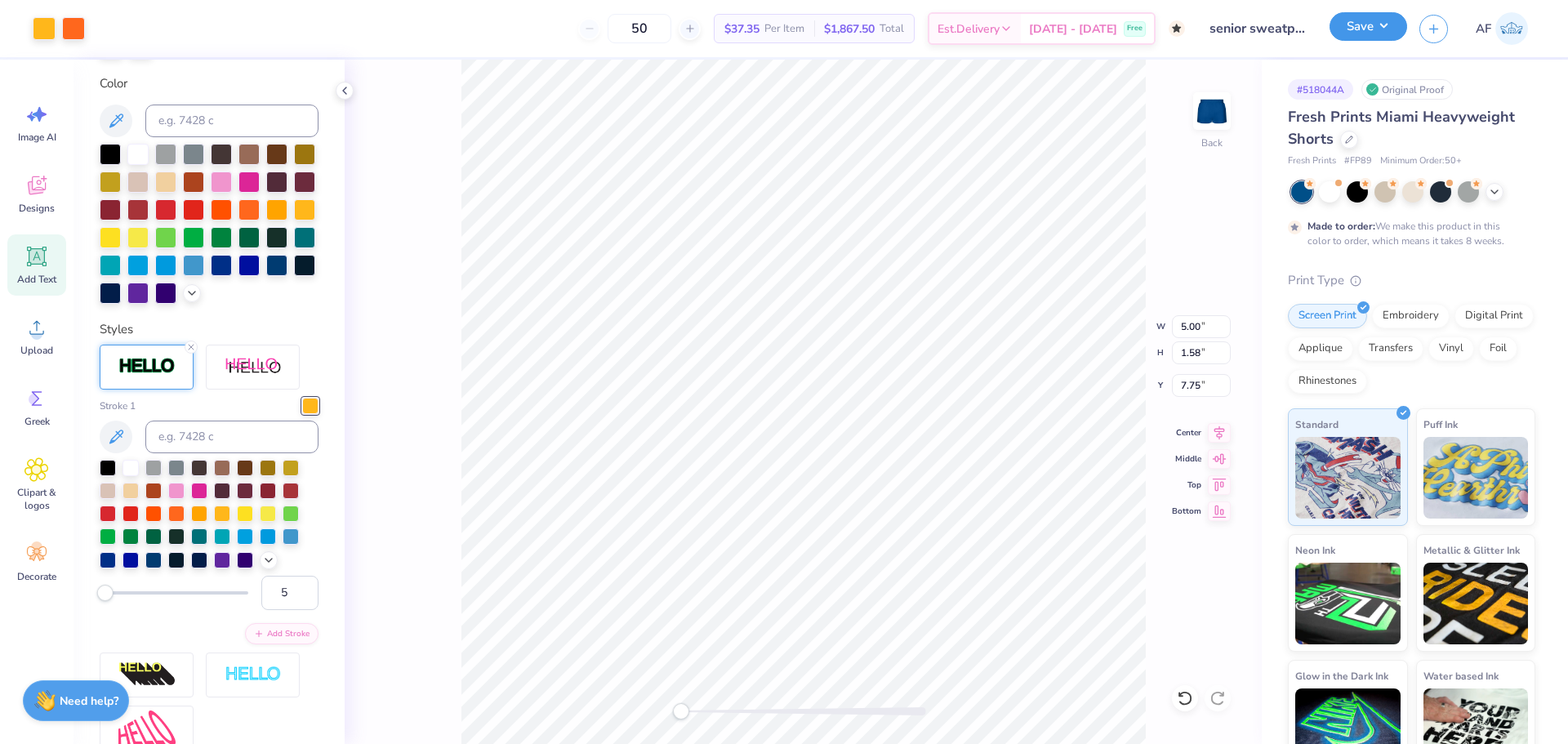
click at [1396, 19] on button "Save" at bounding box center [1368, 26] width 78 height 28
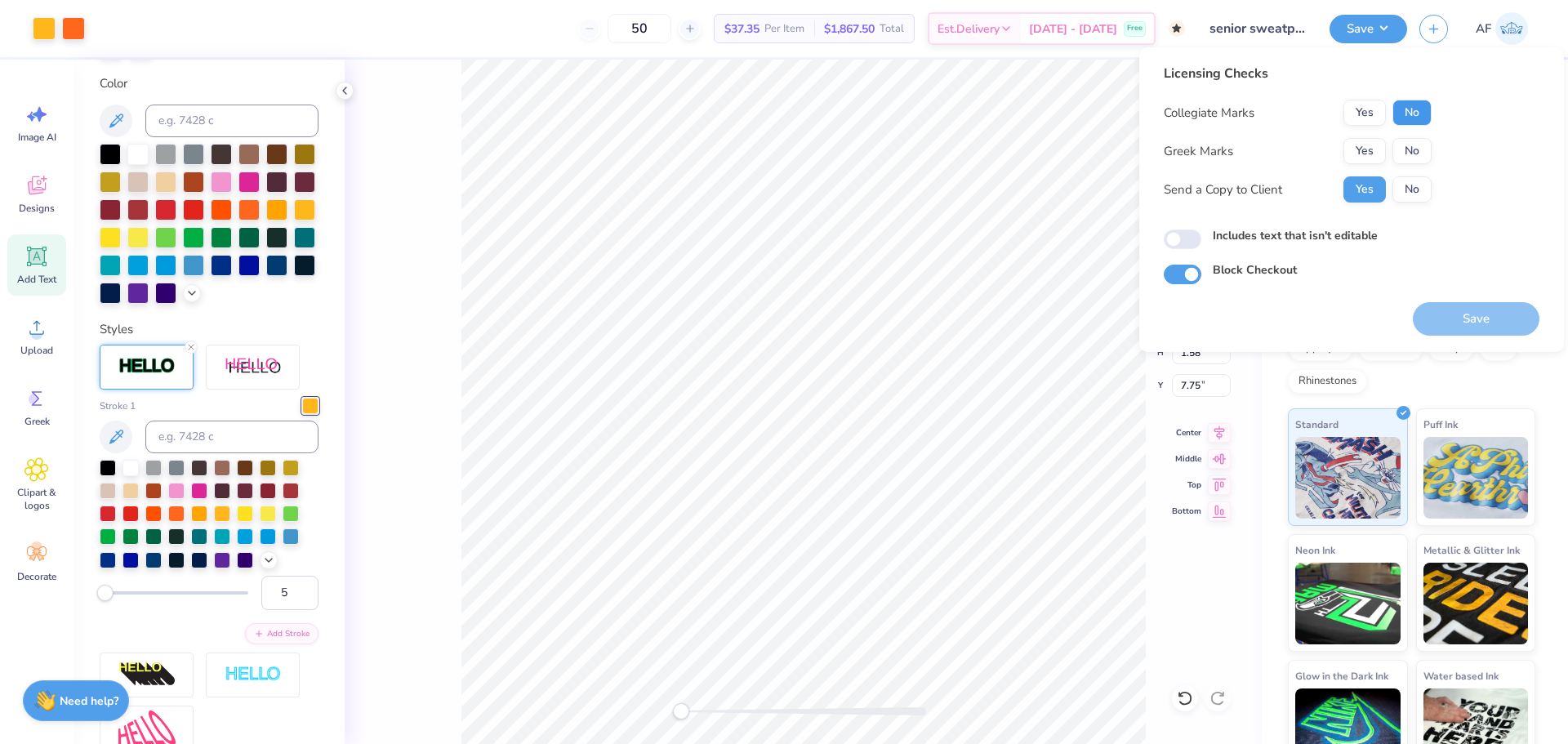
click at [1402, 115] on button "No" at bounding box center [1412, 112] width 39 height 27
drag, startPoint x: 1391, startPoint y: 133, endPoint x: 1377, endPoint y: 146, distance: 19.1
click at [1377, 146] on button "Yes" at bounding box center [1364, 151] width 43 height 27
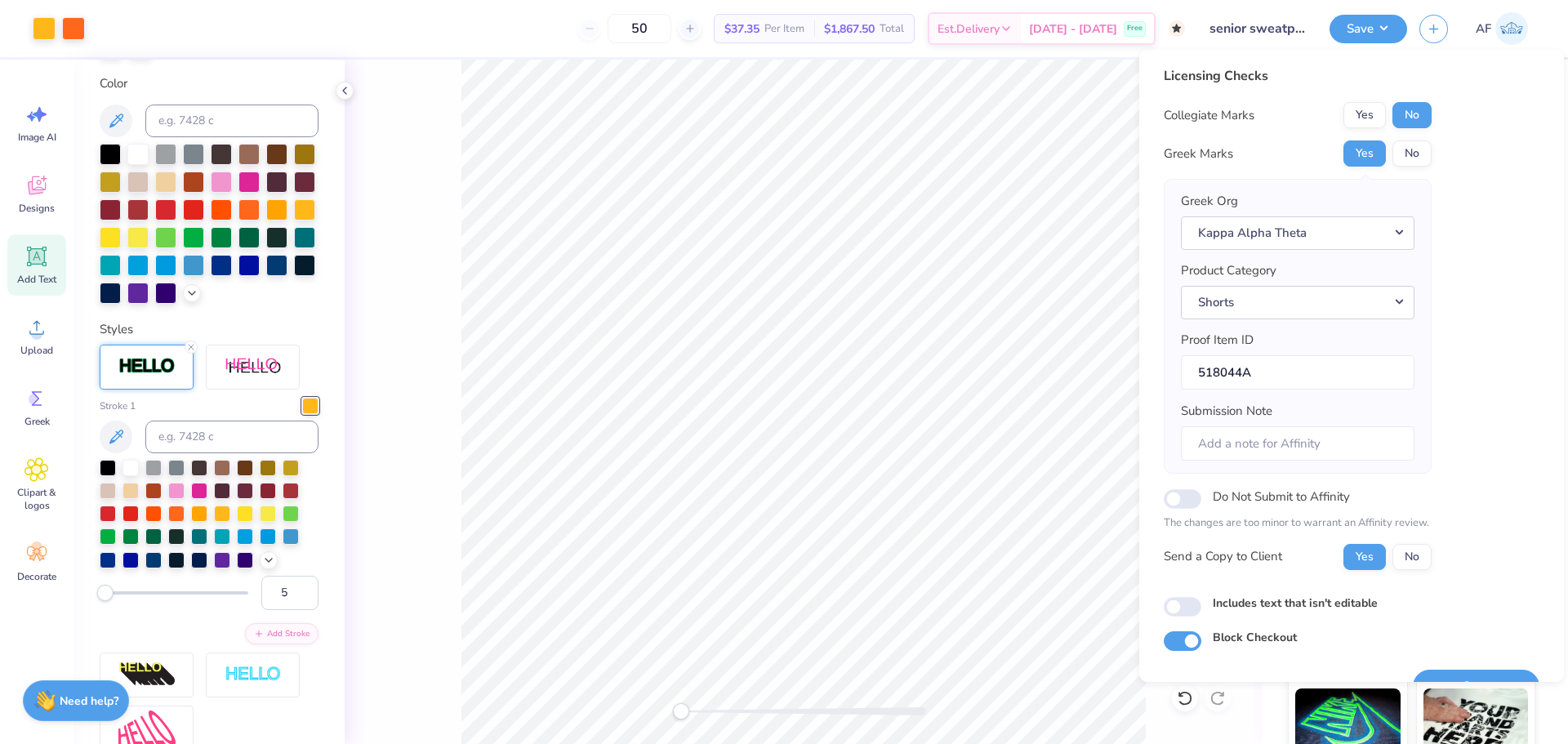
scroll to position [37, 0]
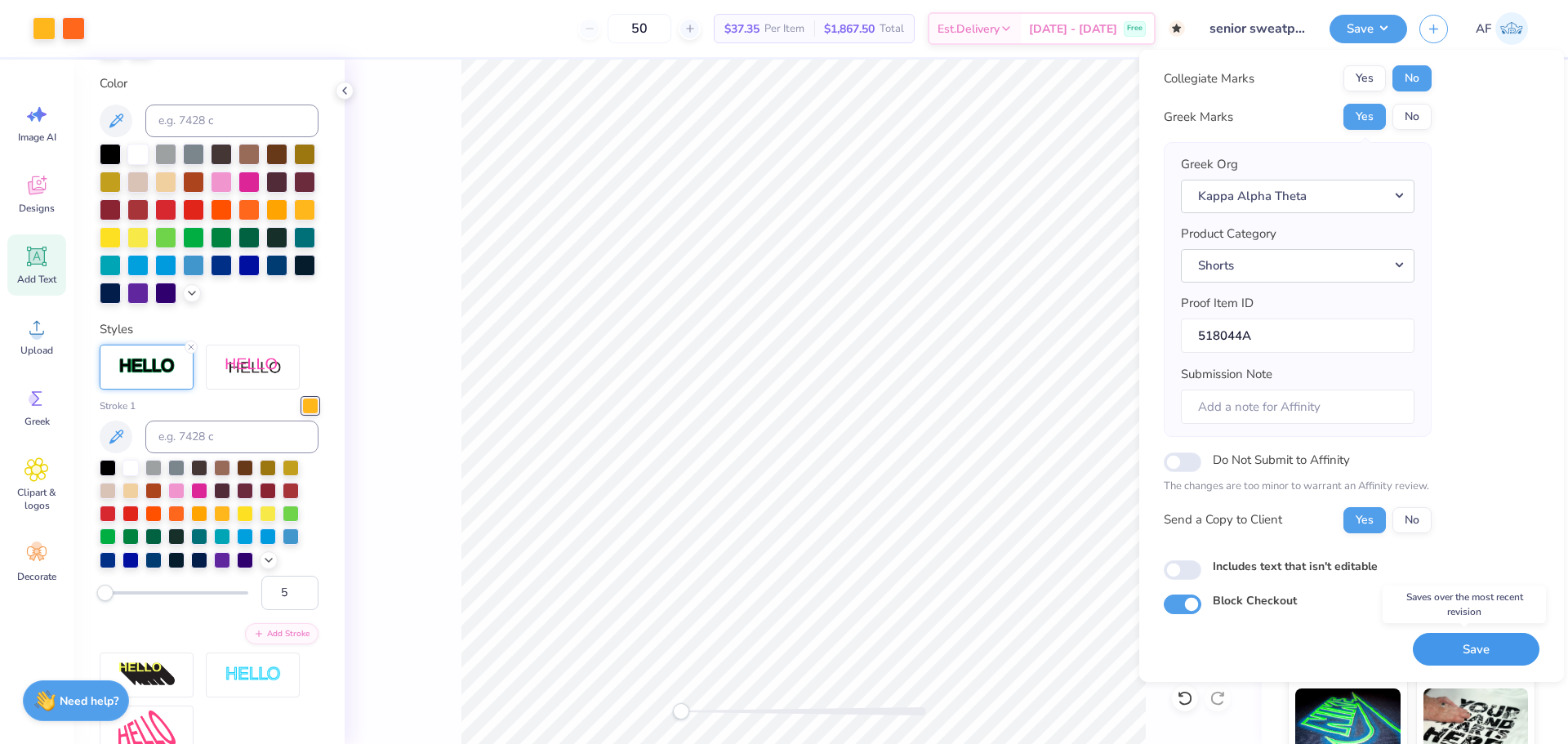
click at [1449, 643] on button "Save" at bounding box center [1476, 649] width 127 height 33
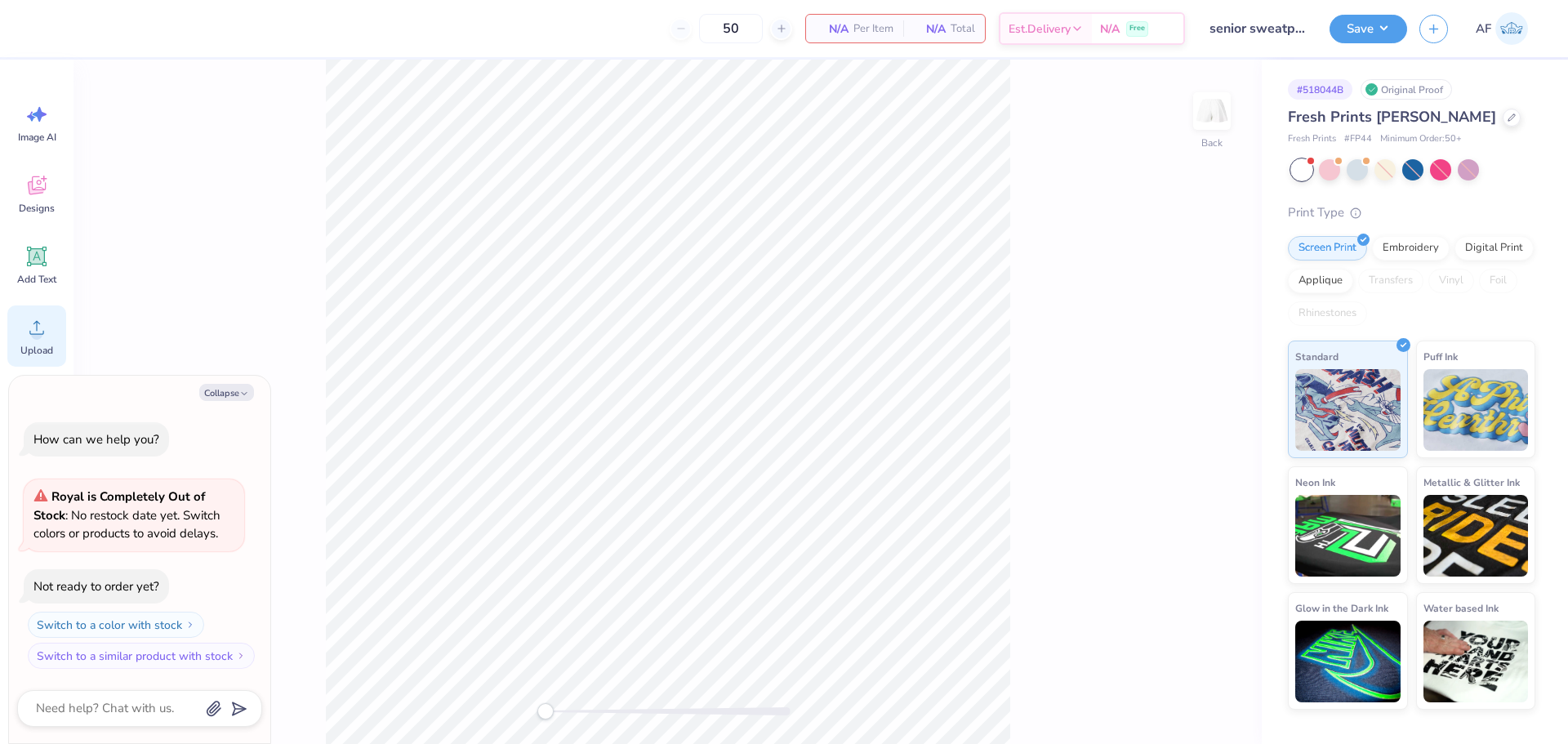
click at [18, 318] on div "Upload" at bounding box center [37, 336] width 59 height 62
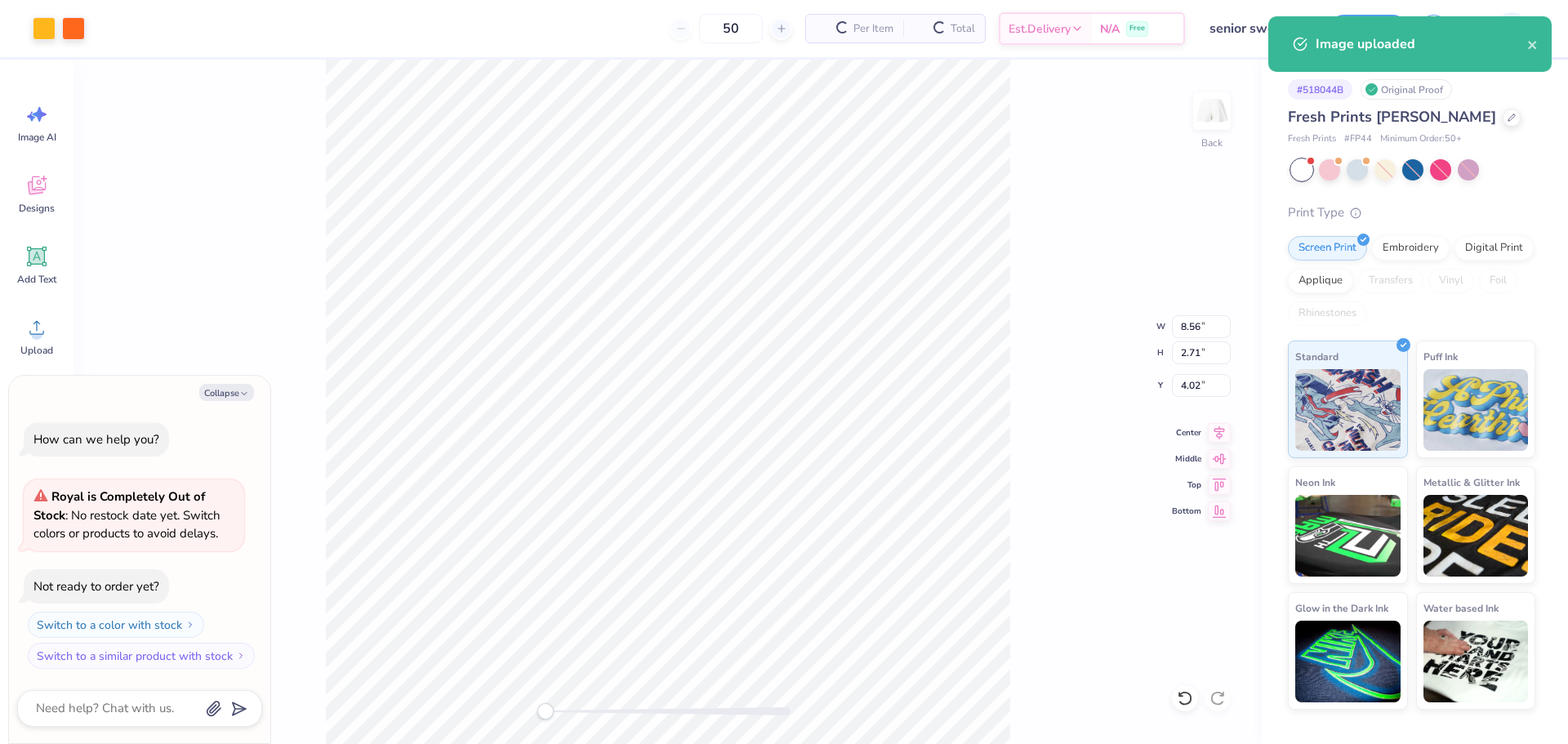
type textarea "x"
click at [1188, 328] on input "8.56" at bounding box center [1201, 326] width 59 height 23
type input "85"
type textarea "x"
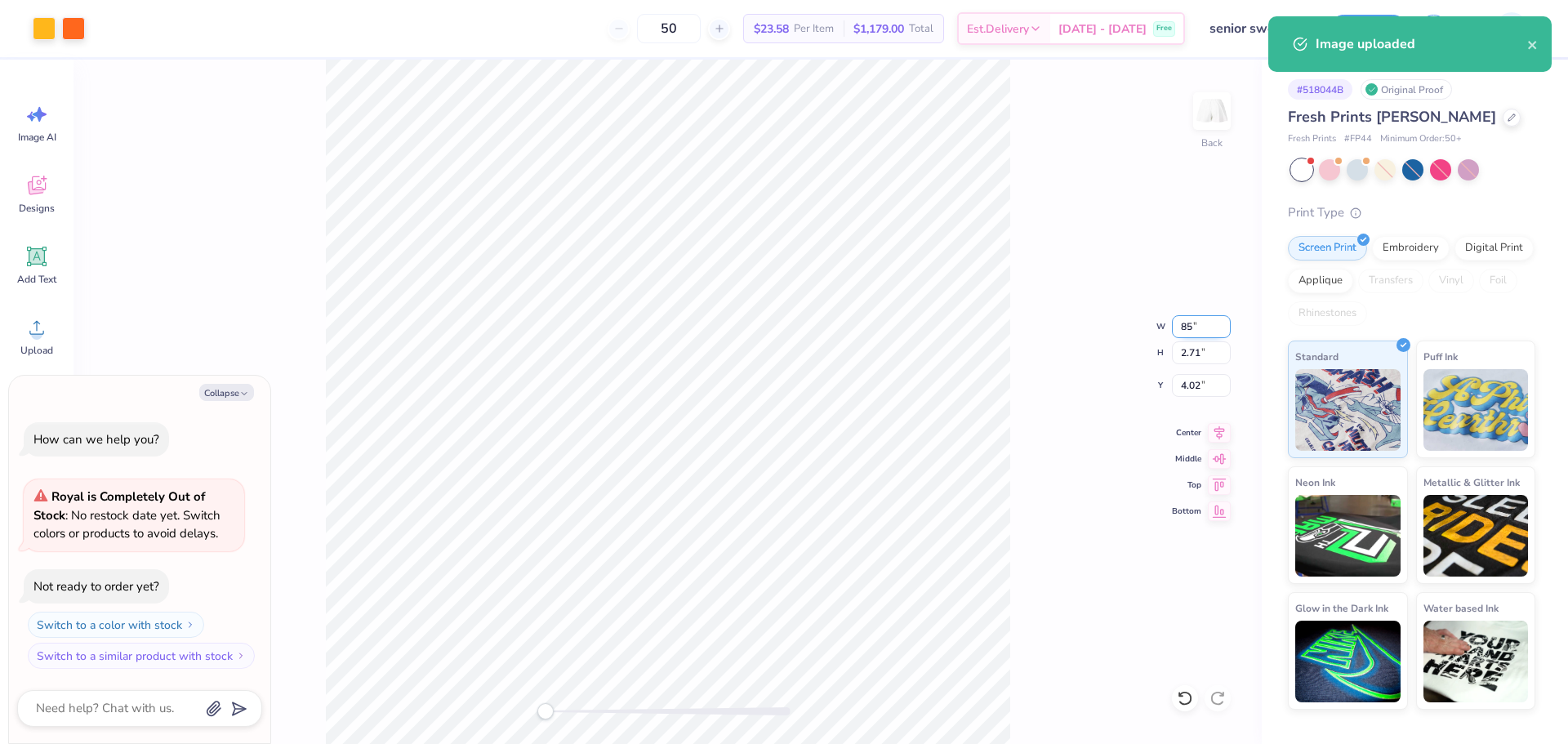
type input "8.60"
type input "2.72"
type input "4.01"
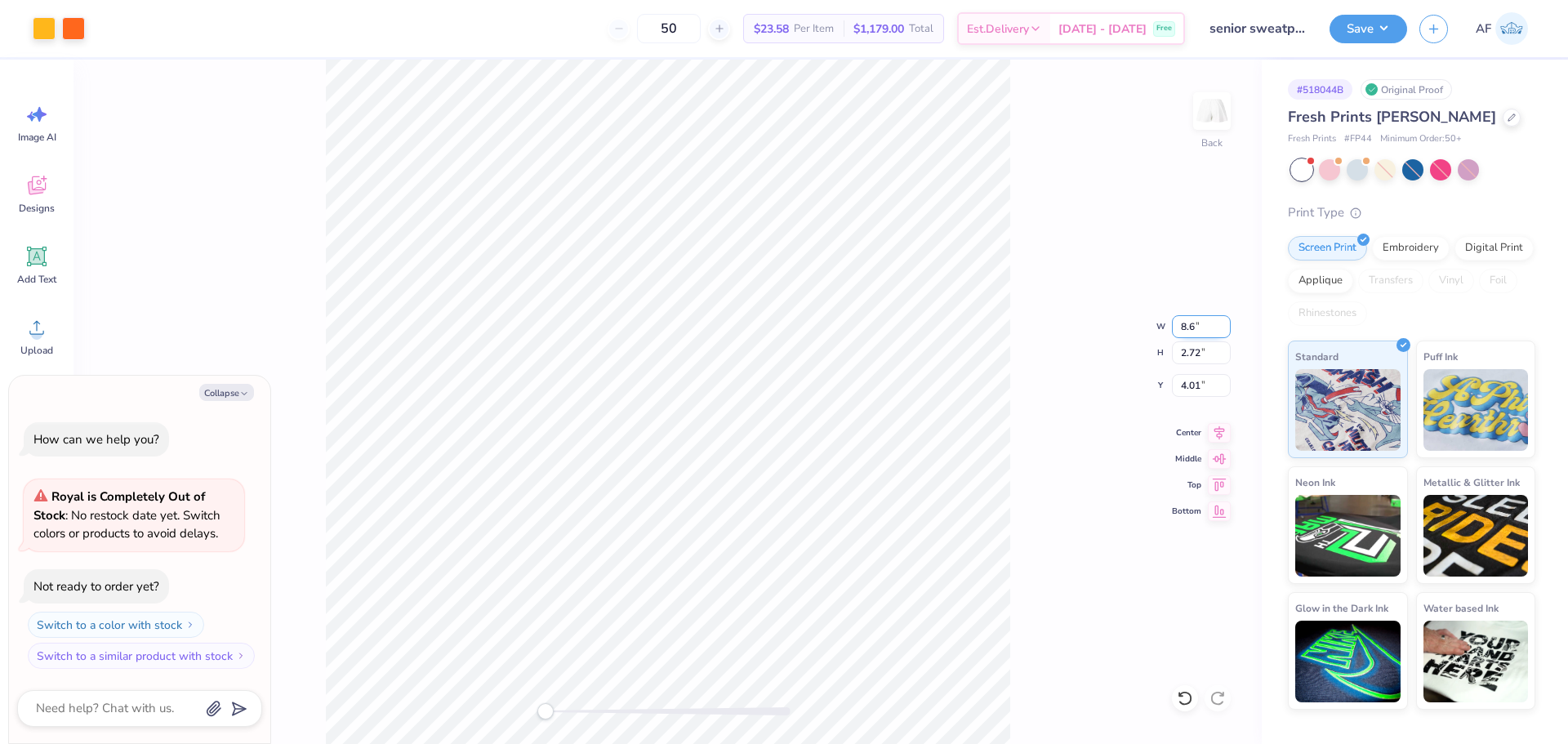
type input "8"
type input "5"
type textarea "x"
type input "5.00"
type input "1.58"
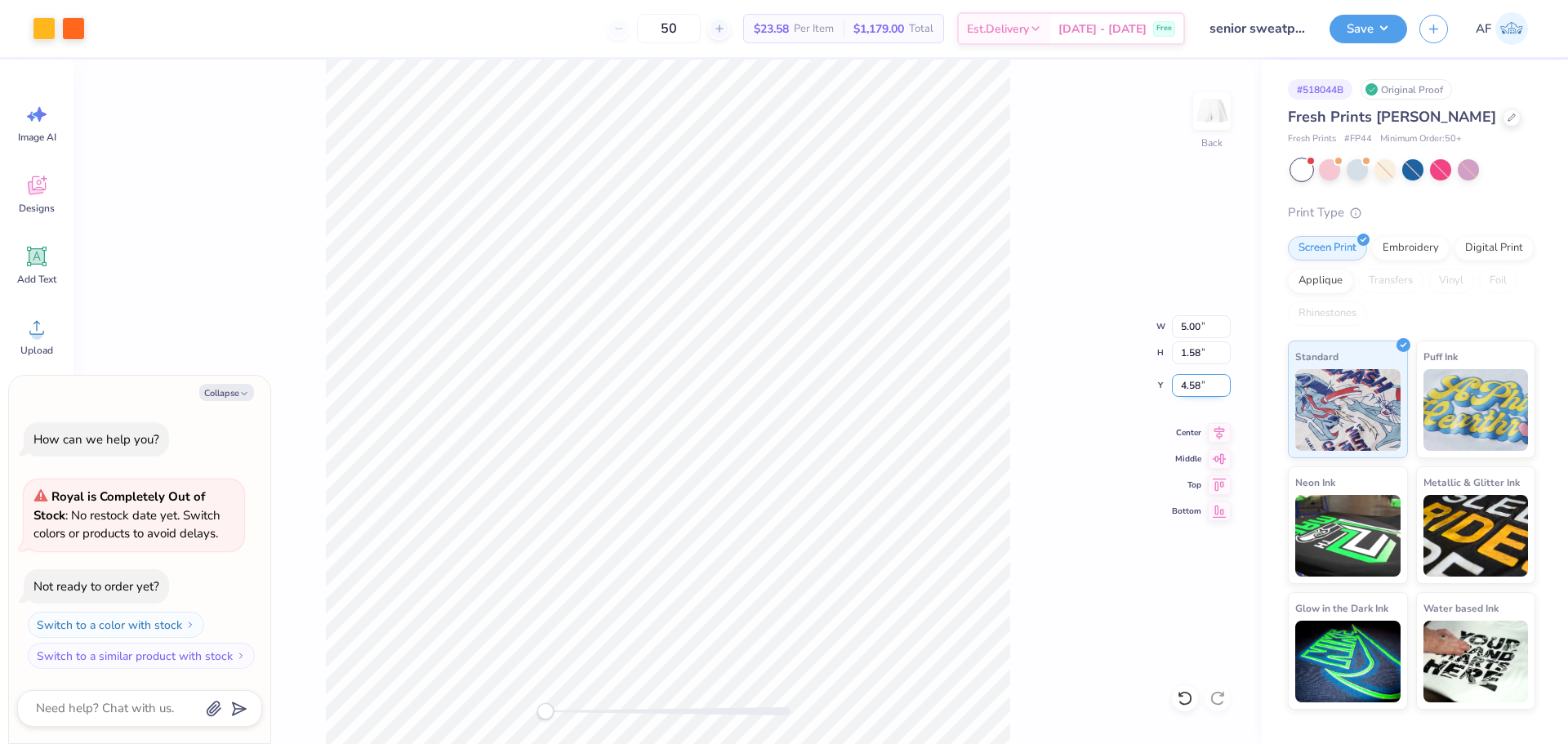
click at [1192, 381] on input "4.58" at bounding box center [1201, 385] width 59 height 23
type input "7.75"
click at [1179, 391] on input "7.75" at bounding box center [1201, 385] width 59 height 23
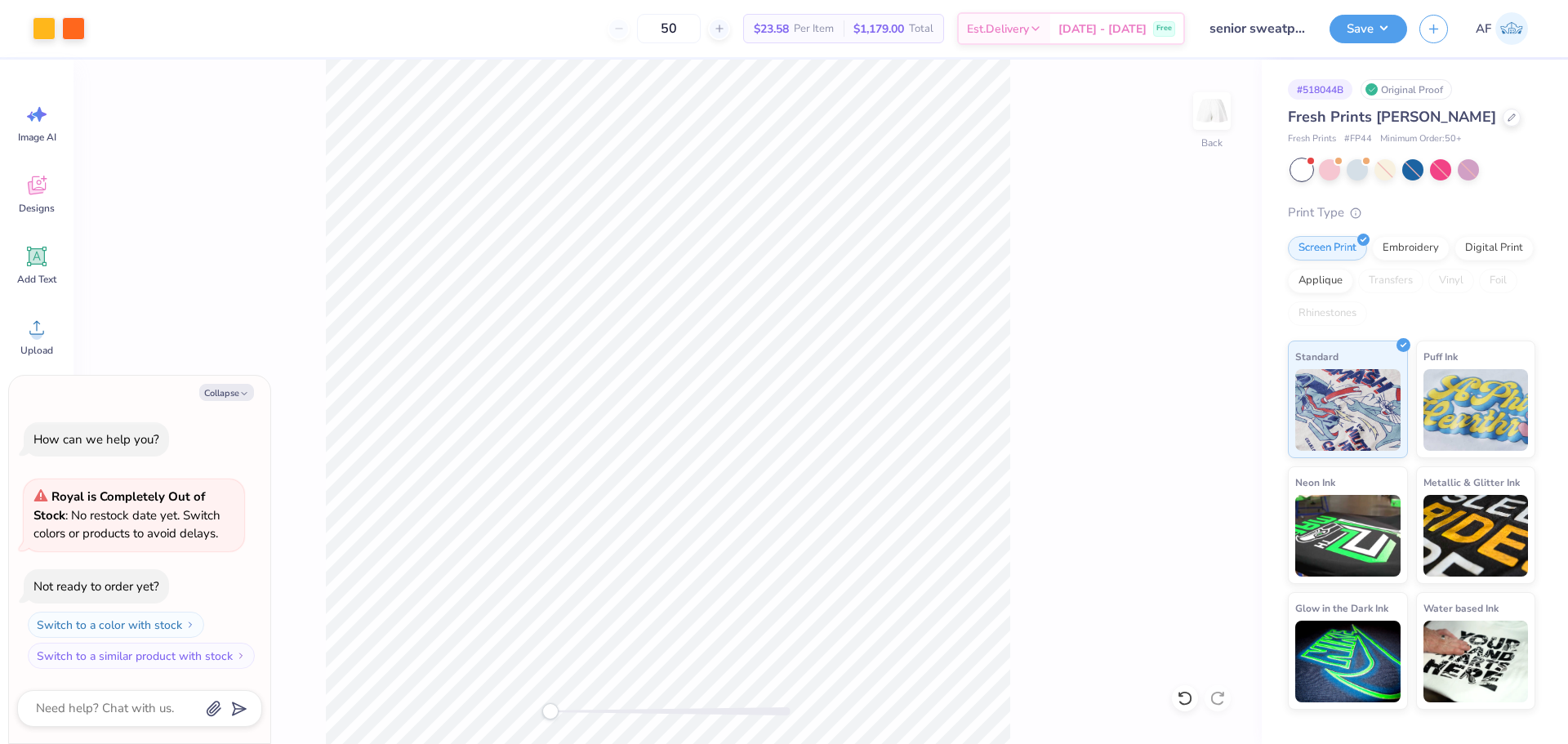
type textarea "x"
click at [1199, 382] on input "6.63" at bounding box center [1201, 385] width 59 height 23
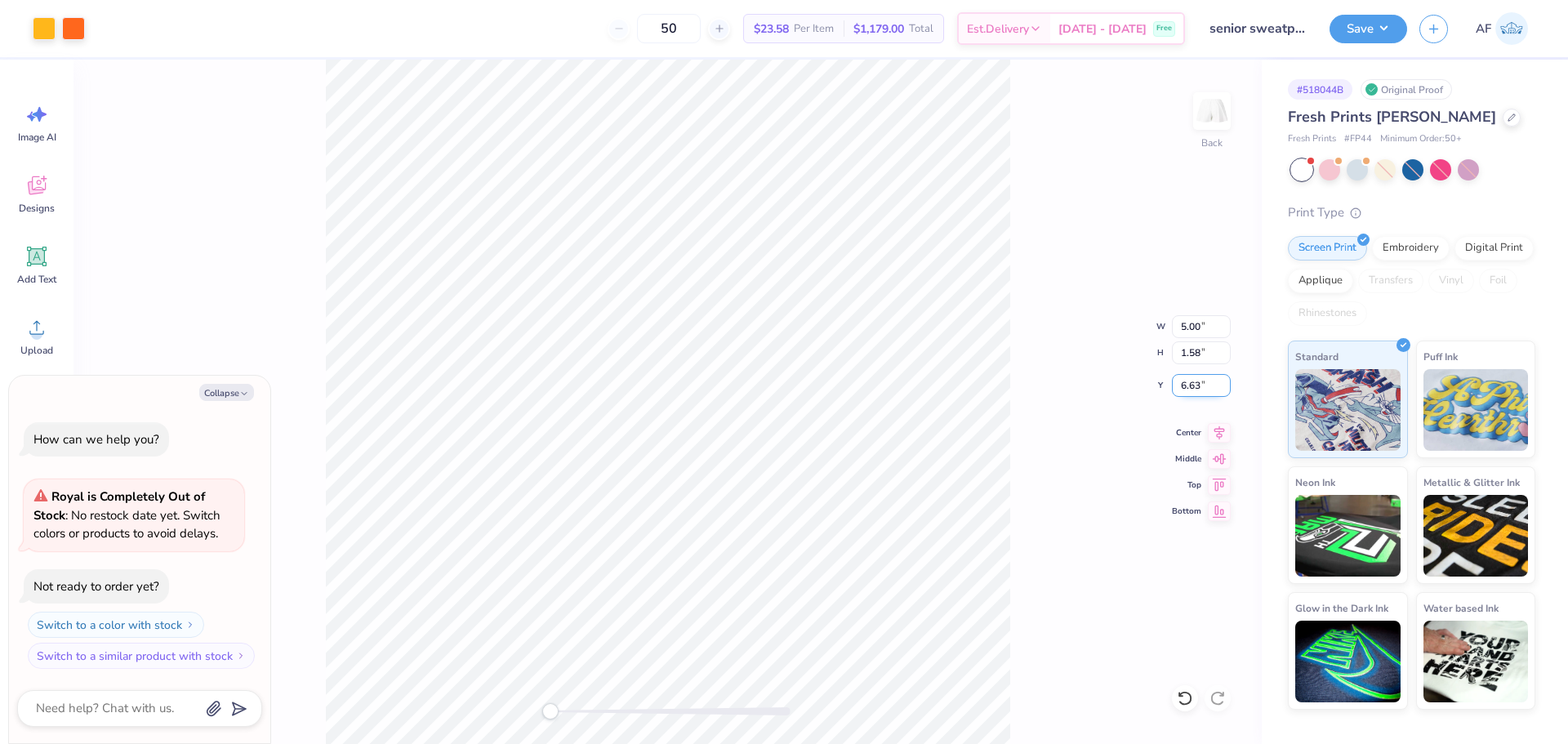
click at [1199, 382] on input "6.63" at bounding box center [1201, 385] width 59 height 23
type input "6.5"
click at [1399, 28] on button "Save" at bounding box center [1368, 26] width 78 height 28
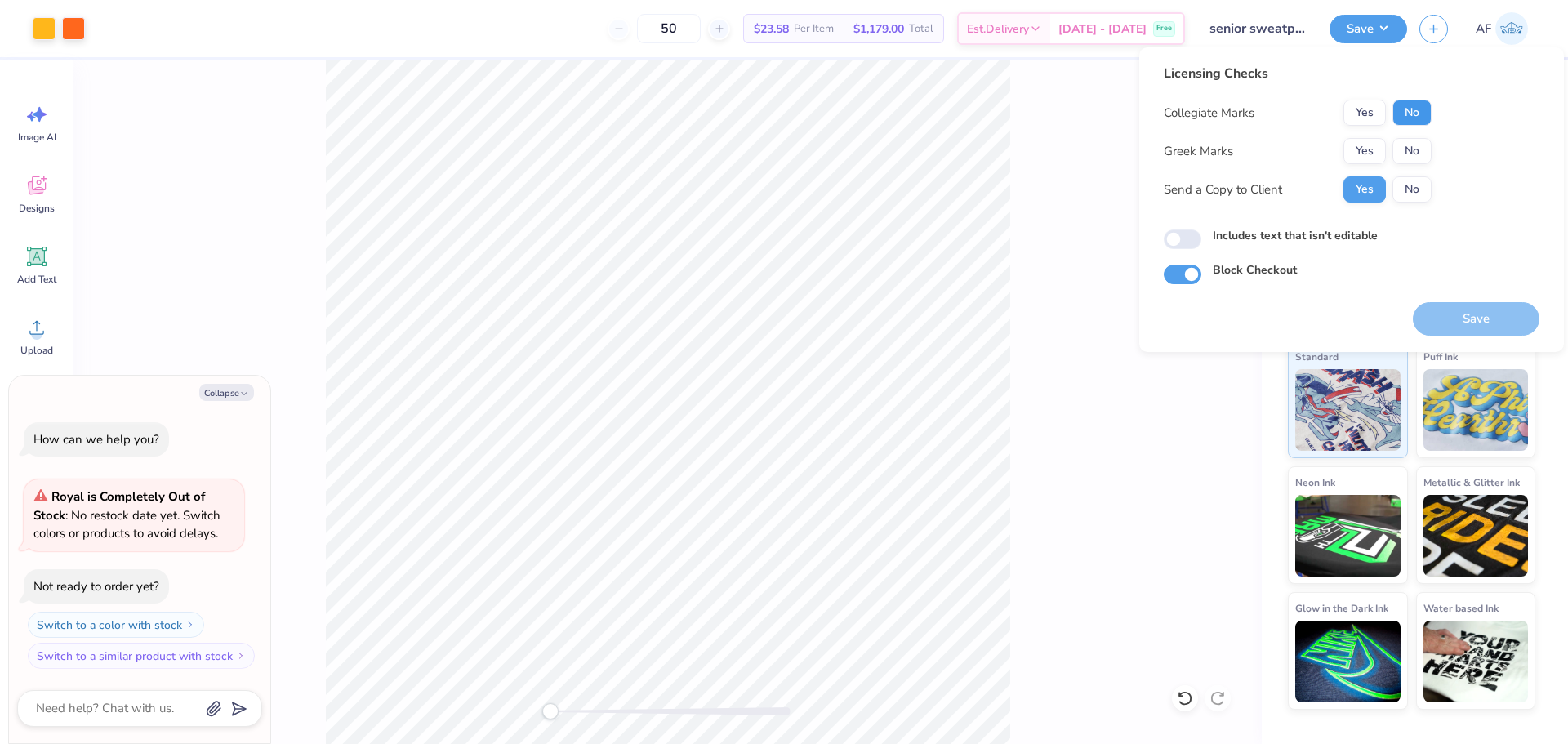
click at [1411, 103] on button "No" at bounding box center [1412, 112] width 39 height 27
click at [1348, 151] on button "Yes" at bounding box center [1364, 151] width 43 height 27
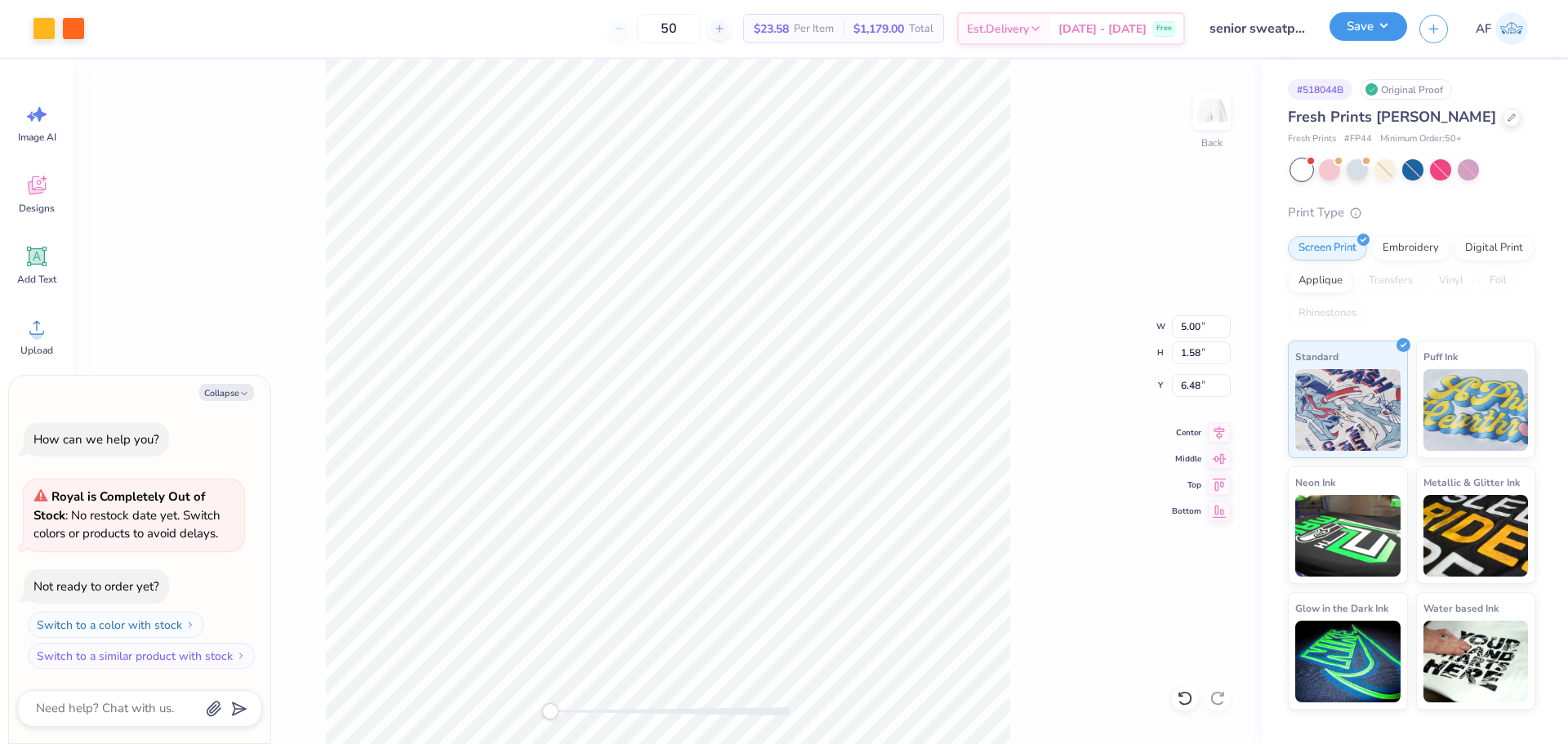
click at [1399, 16] on button "Save" at bounding box center [1368, 26] width 78 height 28
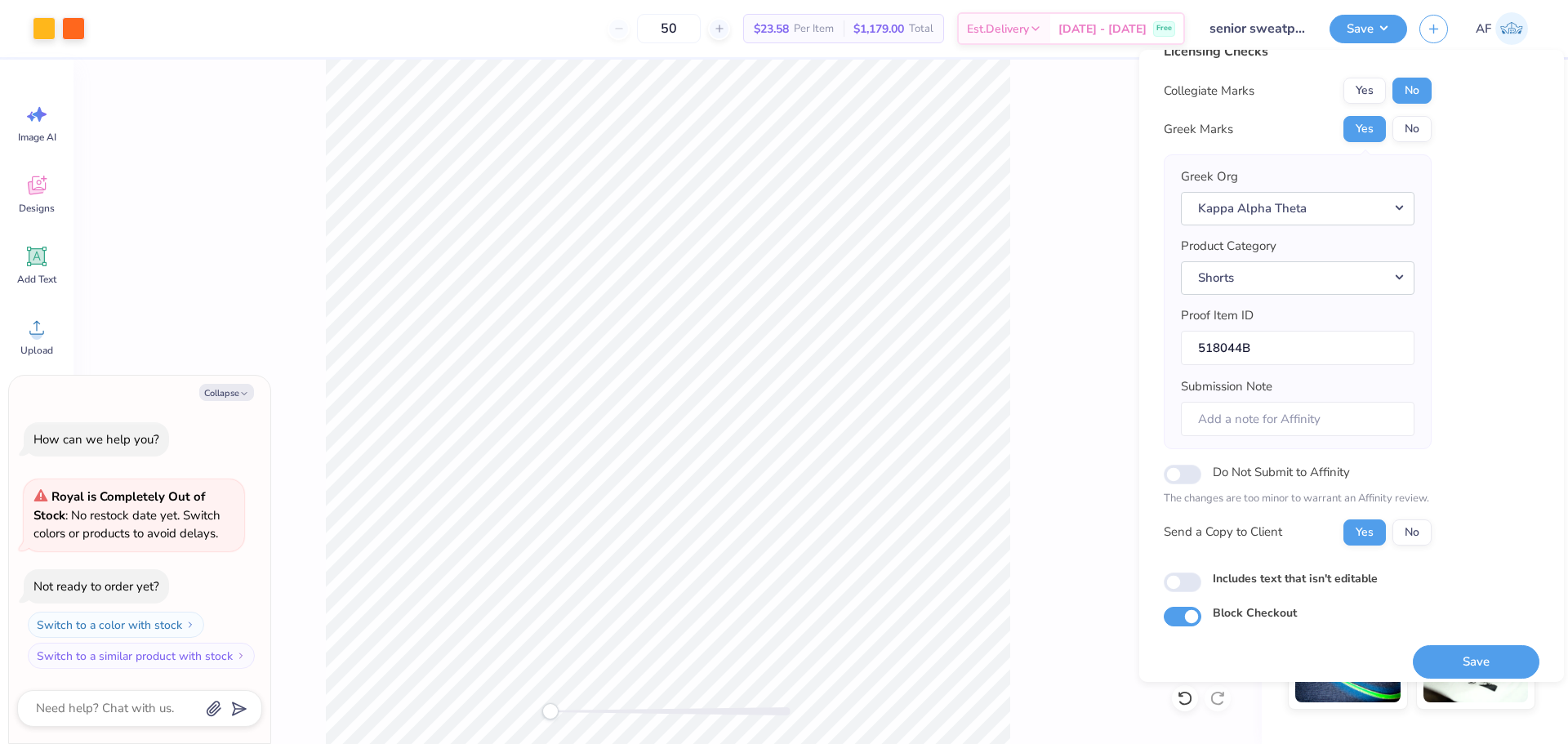
scroll to position [37, 0]
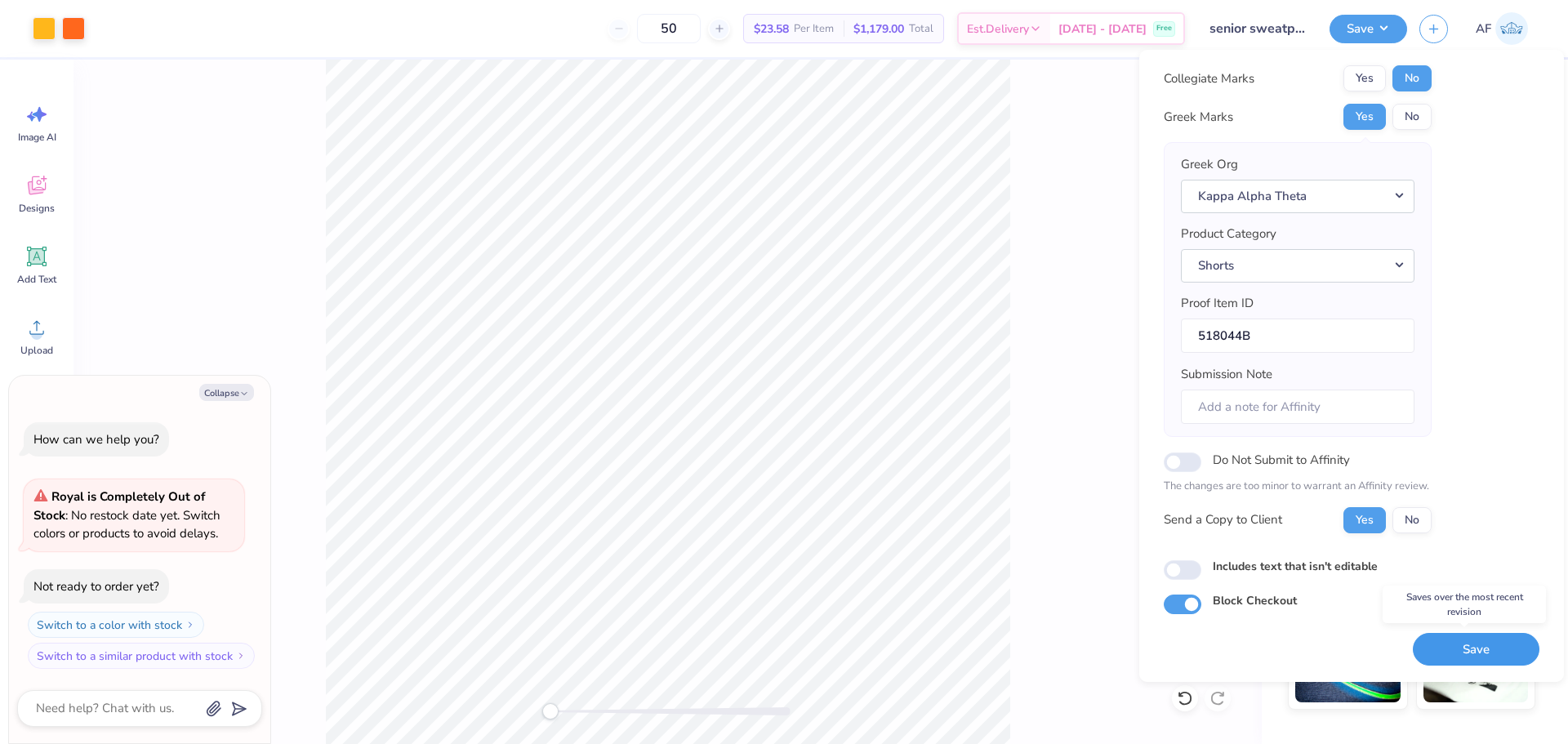
click at [1435, 647] on button "Save" at bounding box center [1476, 649] width 127 height 33
type textarea "x"
